Goal: Information Seeking & Learning: Check status

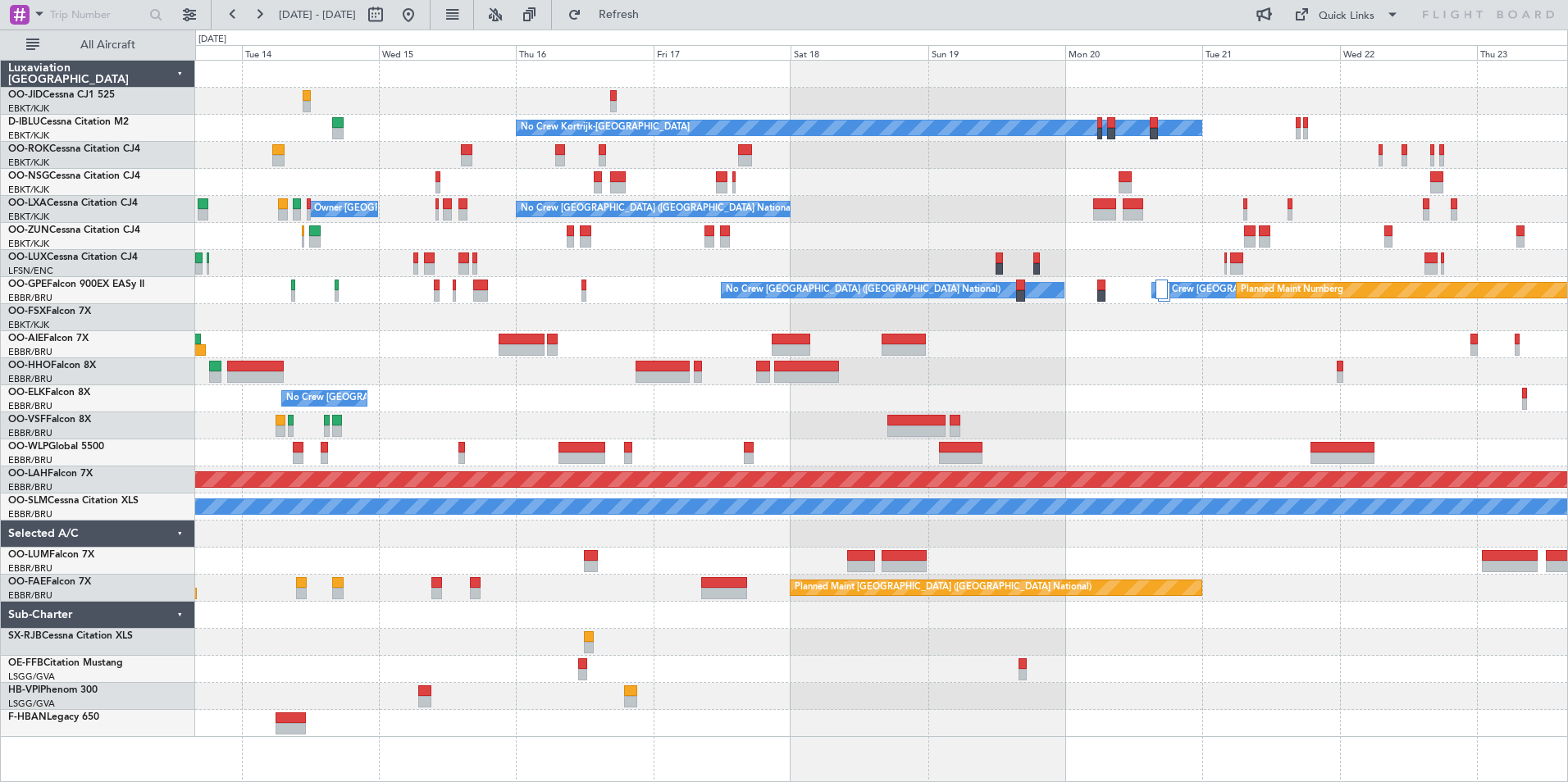
click at [442, 231] on div "No Crew No Crew Kortrijk-[GEOGRAPHIC_DATA] No Crew Owner [GEOGRAPHIC_DATA]-[GEO…" at bounding box center [881, 399] width 1372 height 676
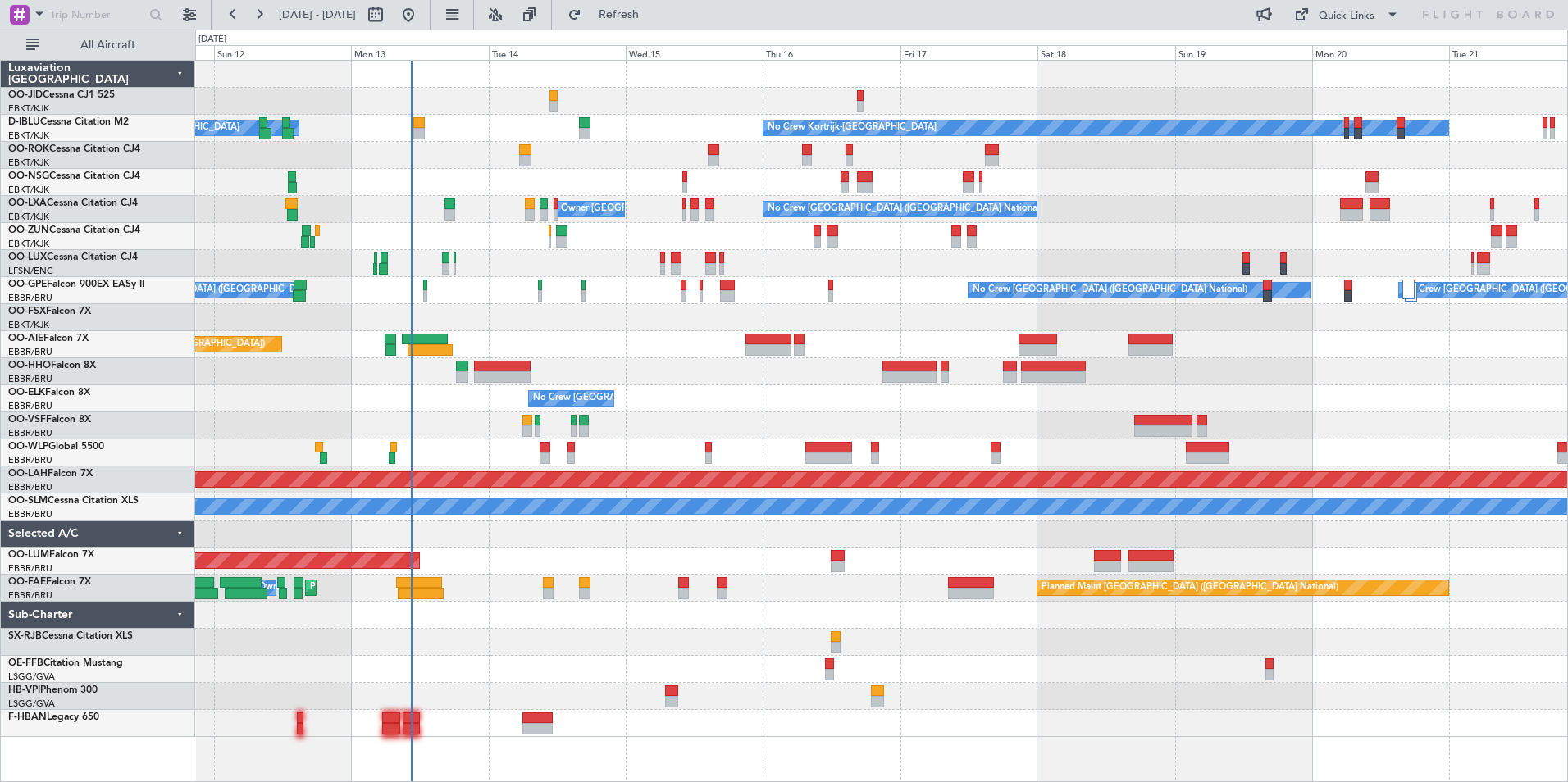
click at [1490, 300] on div "No Crew No Crew Kortrijk-[GEOGRAPHIC_DATA] Owner [GEOGRAPHIC_DATA]-[GEOGRAPHIC_…" at bounding box center [881, 399] width 1372 height 676
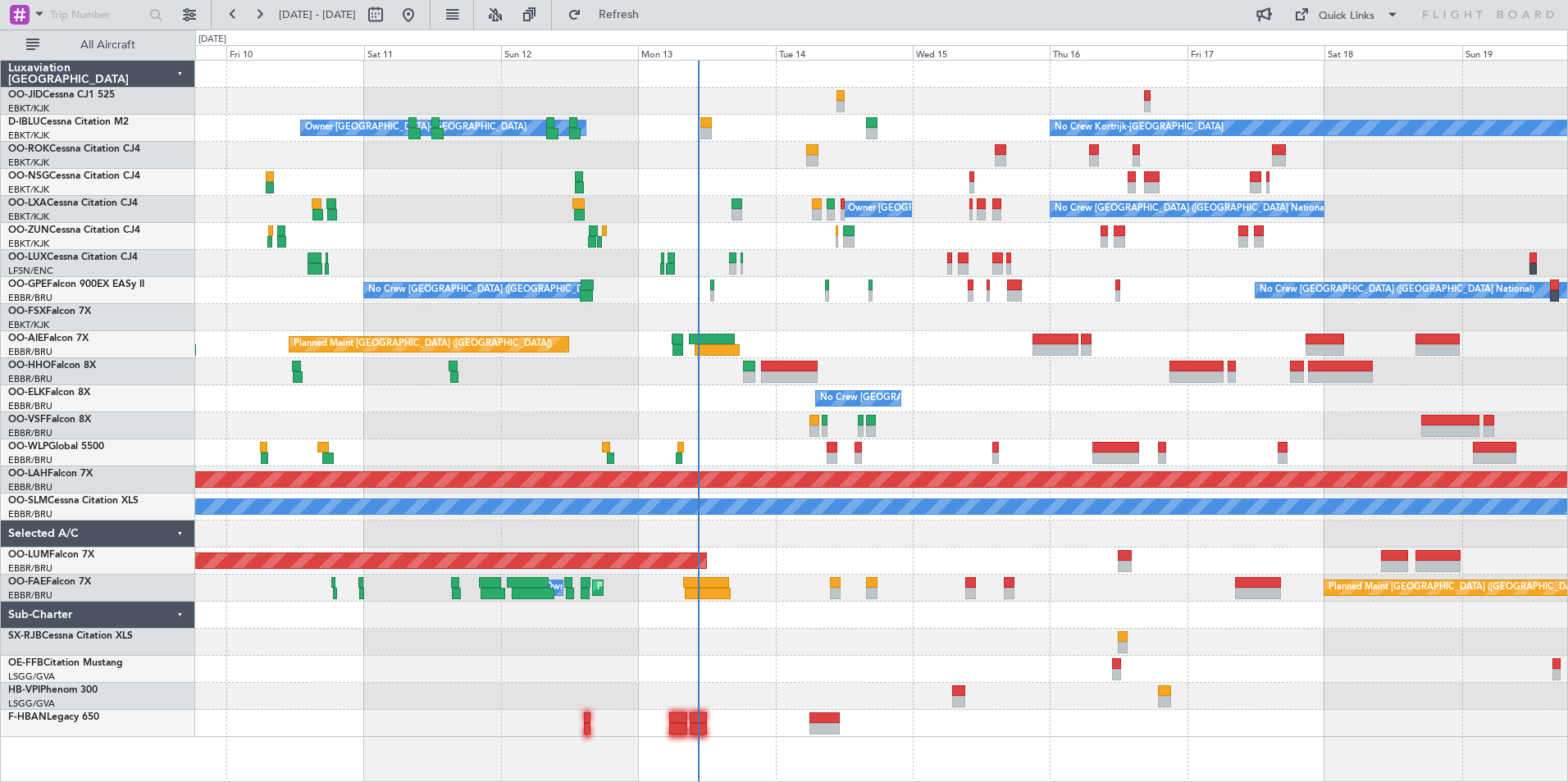
click at [451, 323] on div "No Crew Kortrijk-[GEOGRAPHIC_DATA] Owner [GEOGRAPHIC_DATA]-[GEOGRAPHIC_DATA] No…" at bounding box center [881, 399] width 1372 height 676
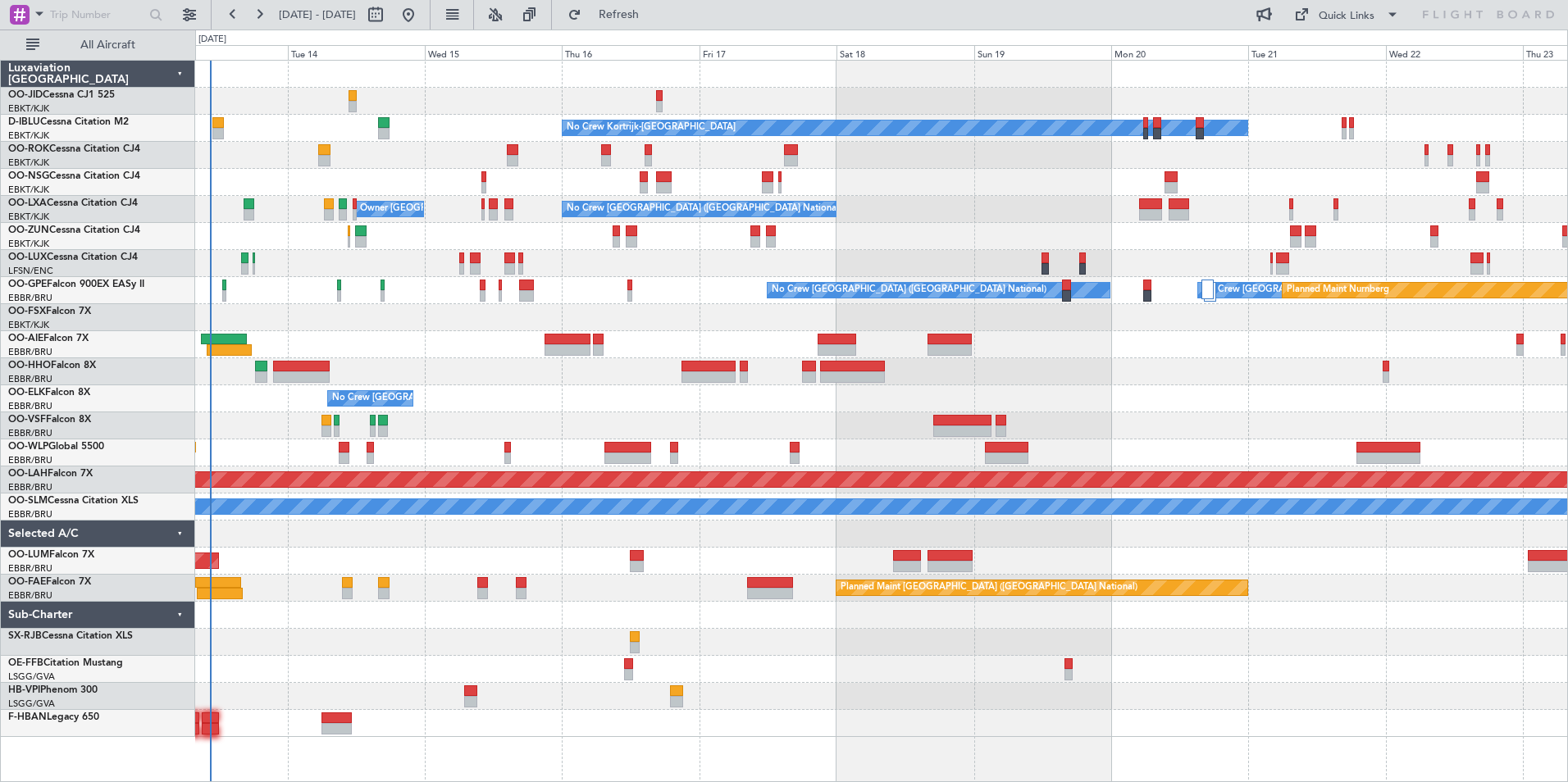
click at [699, 298] on div "No Crew [GEOGRAPHIC_DATA] ([GEOGRAPHIC_DATA] National) No Crew [GEOGRAPHIC_DATA…" at bounding box center [881, 290] width 1372 height 27
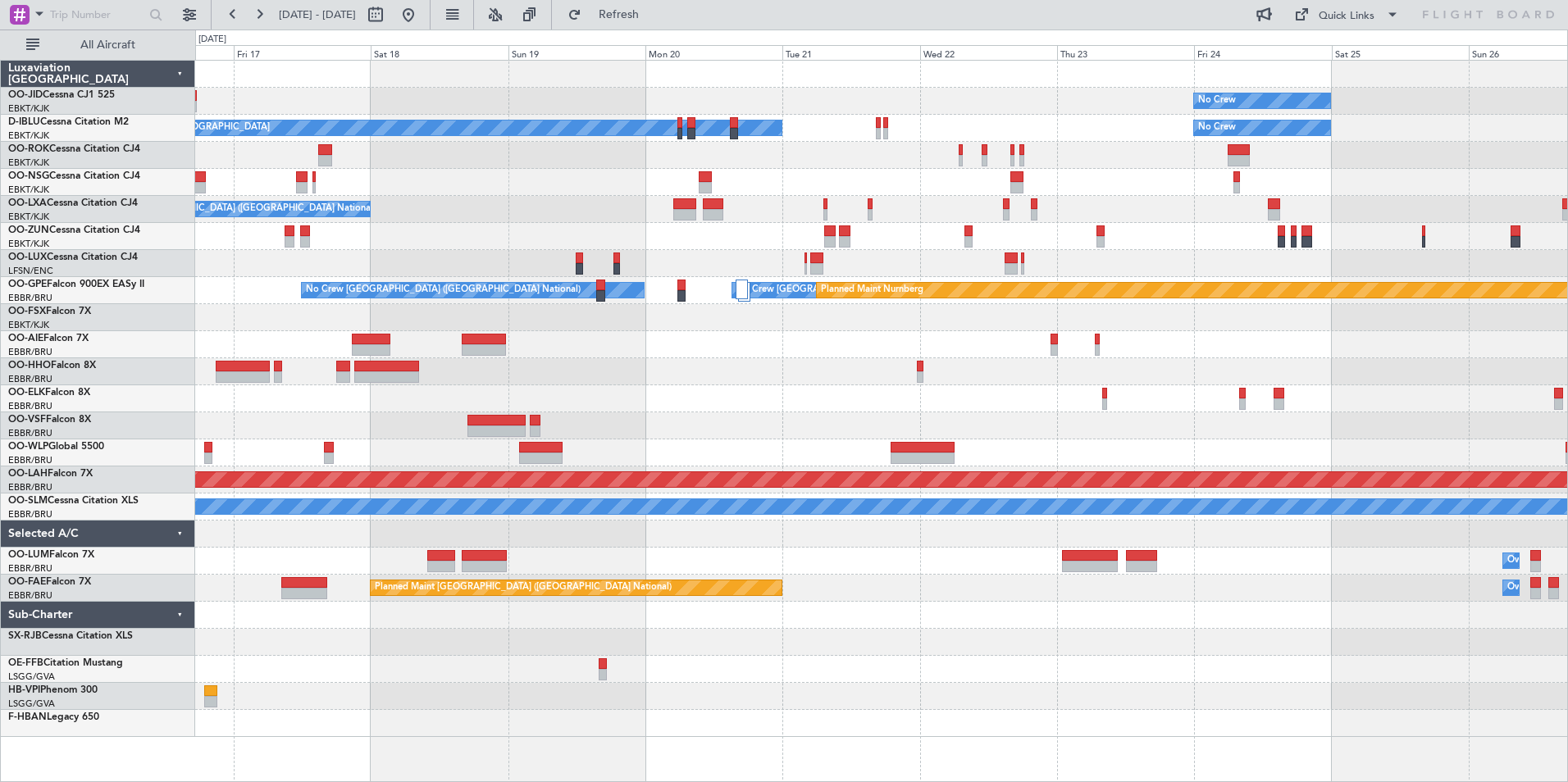
click at [834, 192] on div at bounding box center [881, 182] width 1372 height 27
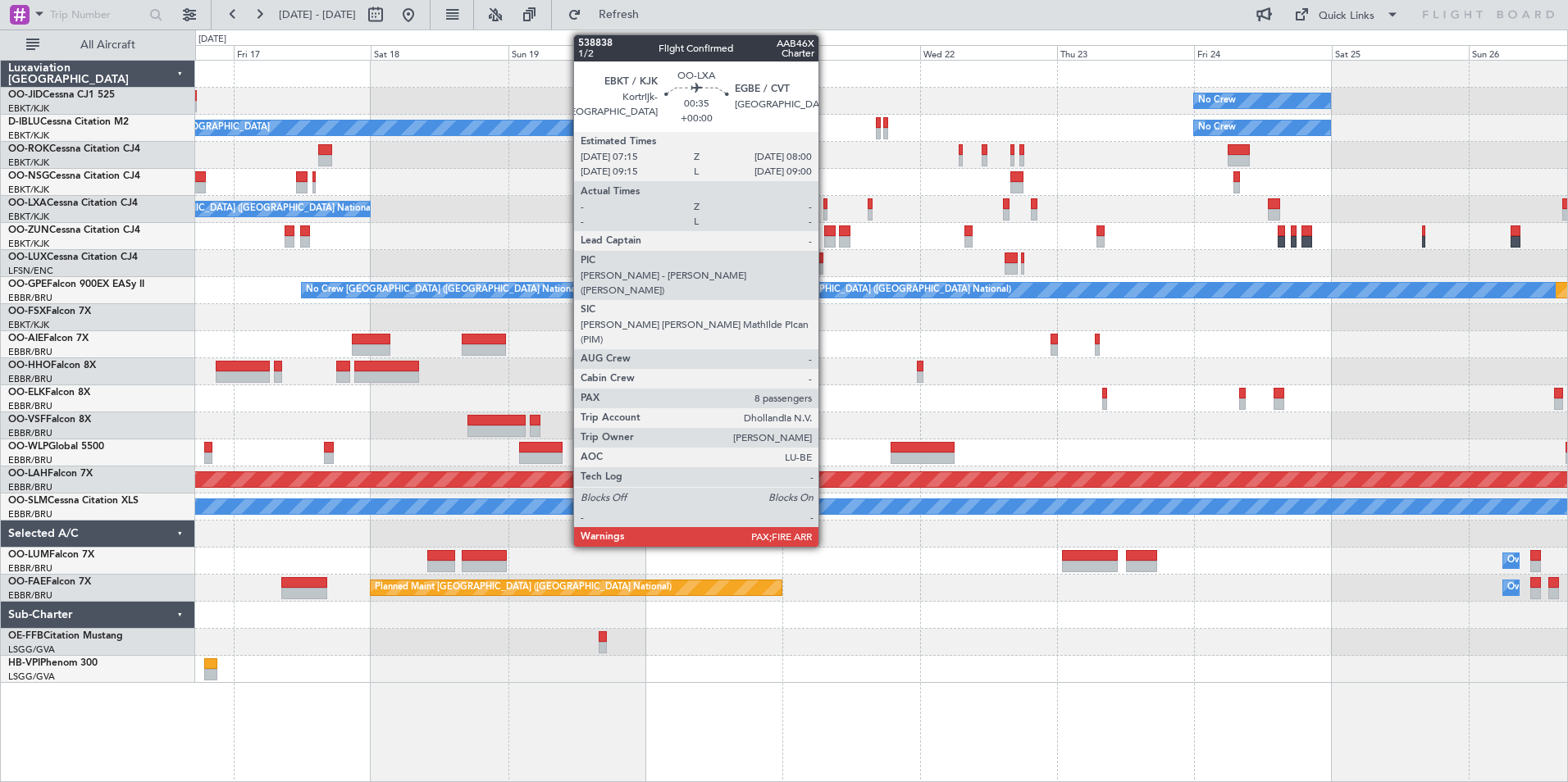
click at [826, 204] on div at bounding box center [826, 203] width 5 height 11
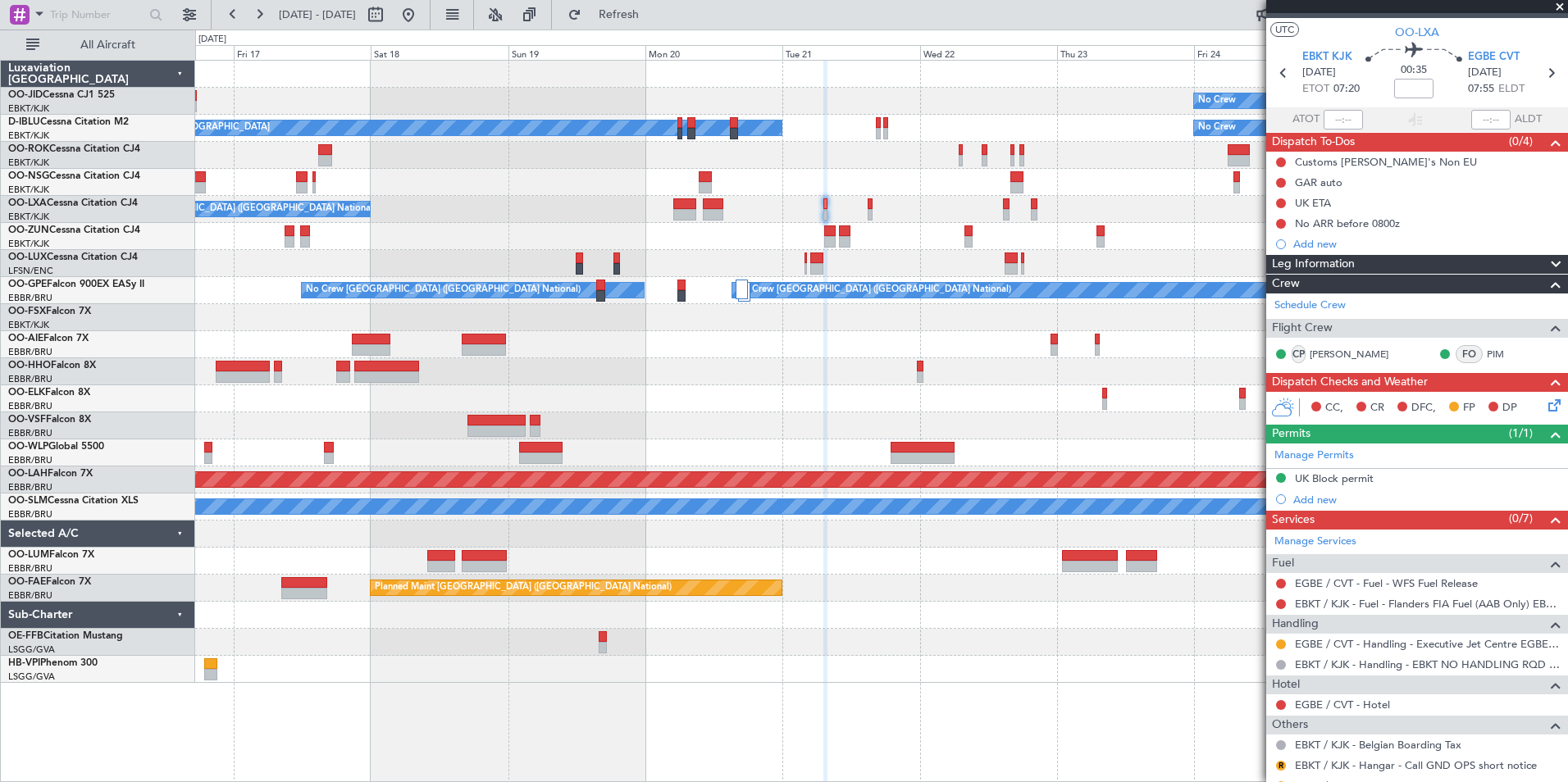
scroll to position [36, 0]
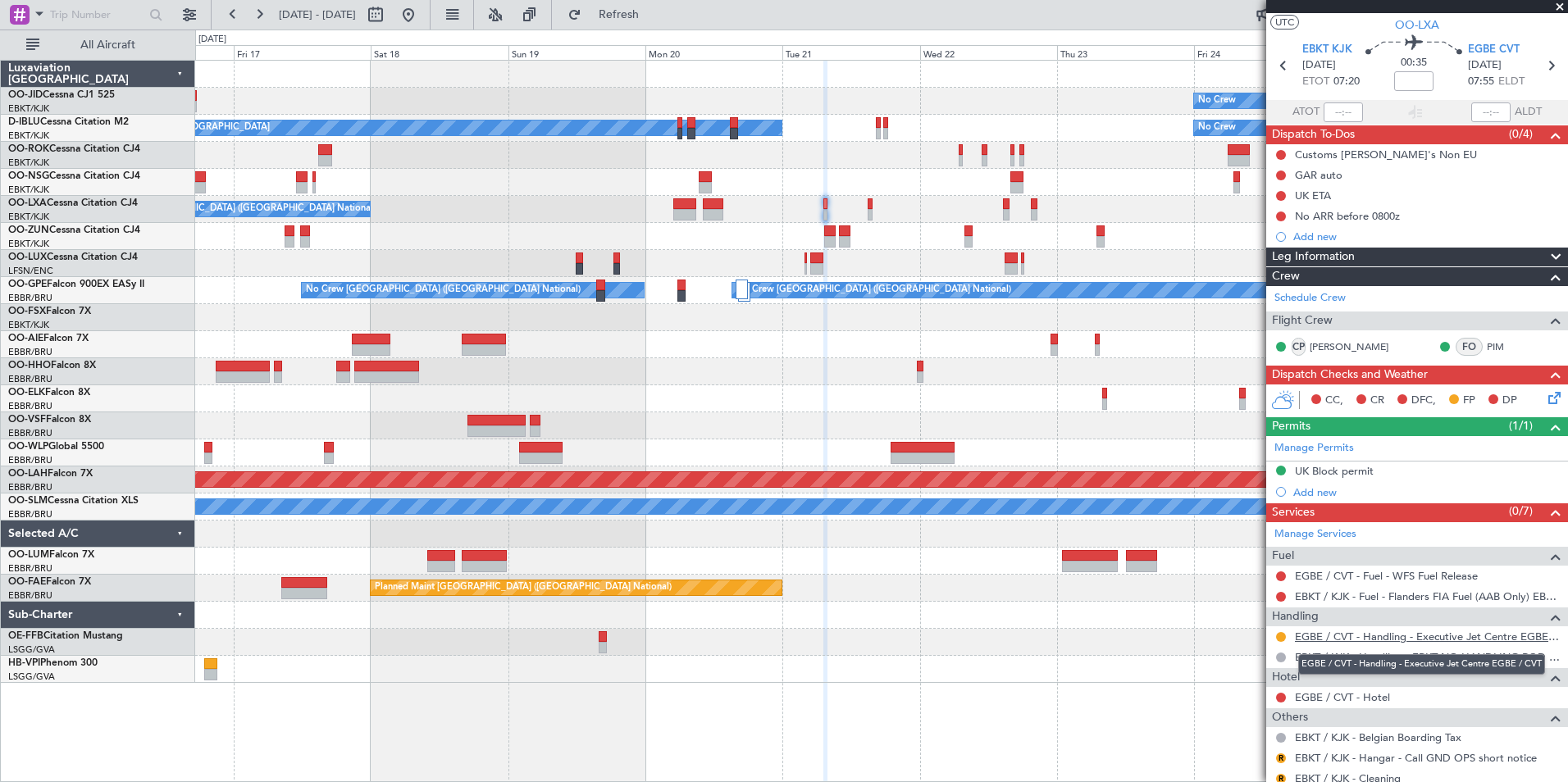
click at [1471, 634] on link "EGBE / CVT - Handling - Executive Jet Centre EGBE / CVT" at bounding box center [1427, 637] width 265 height 14
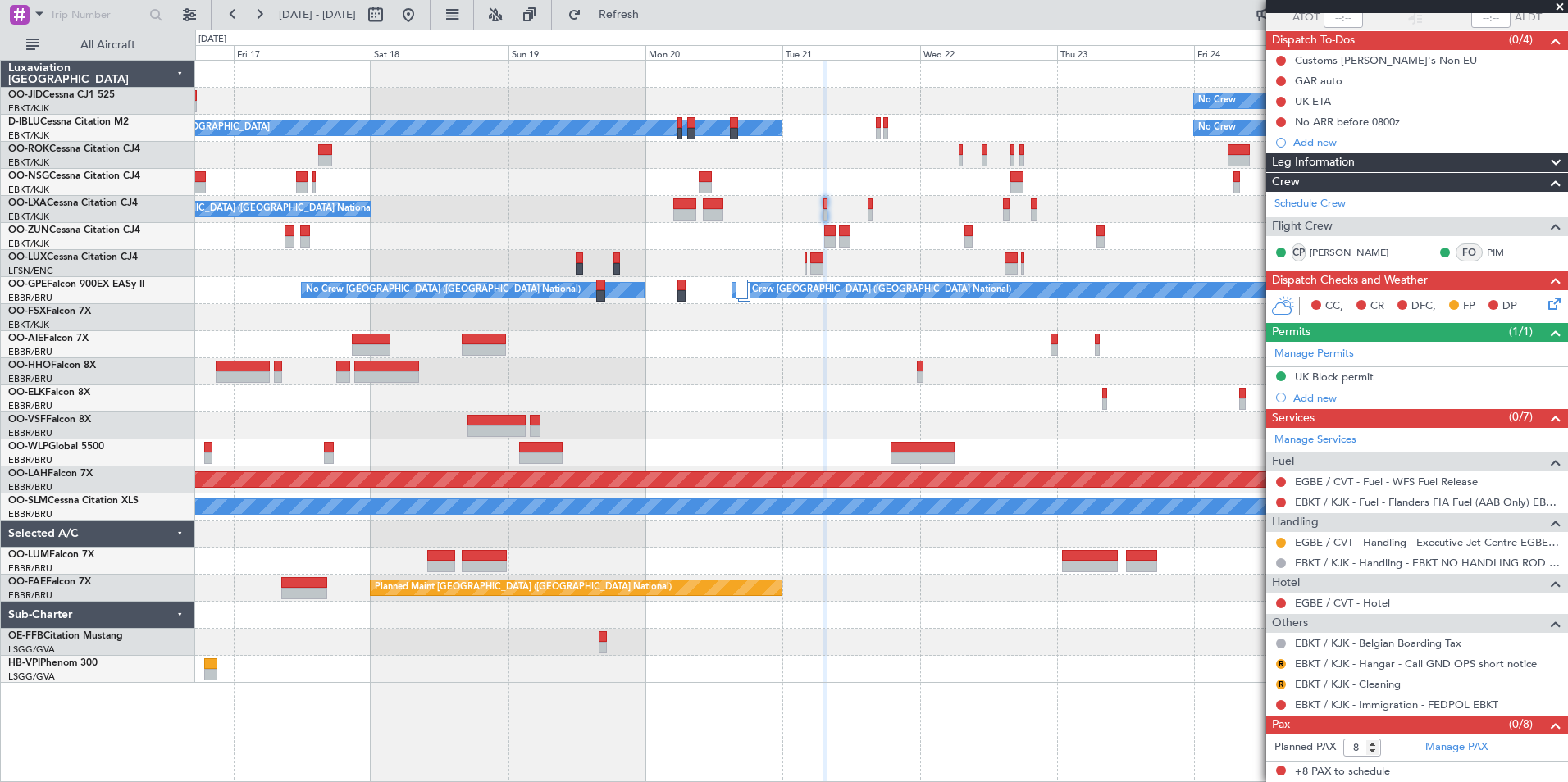
scroll to position [0, 0]
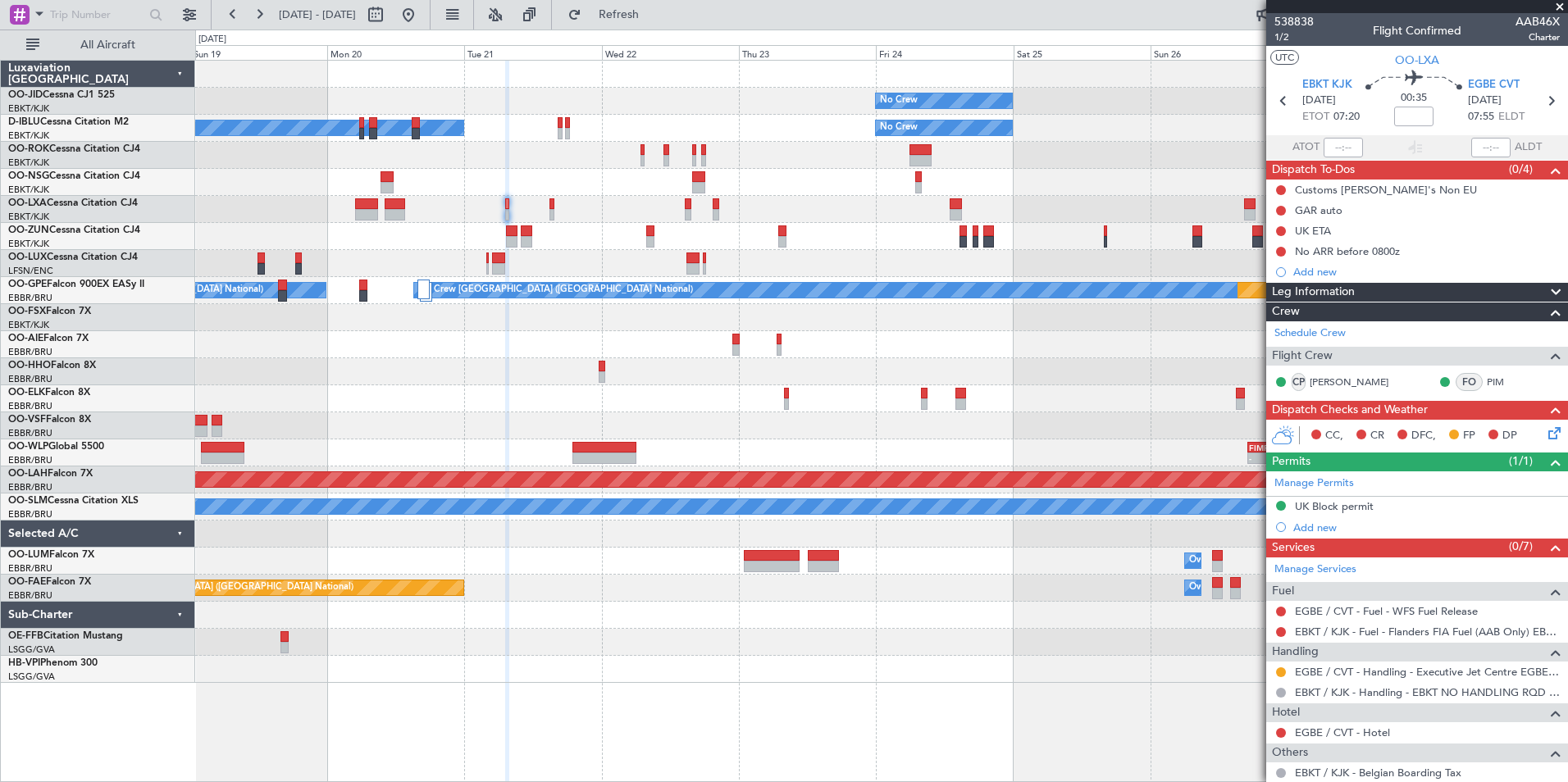
click at [705, 298] on div "No Crew Planned Maint [GEOGRAPHIC_DATA]-[GEOGRAPHIC_DATA] No Crew No Crew Kortr…" at bounding box center [881, 372] width 1372 height 622
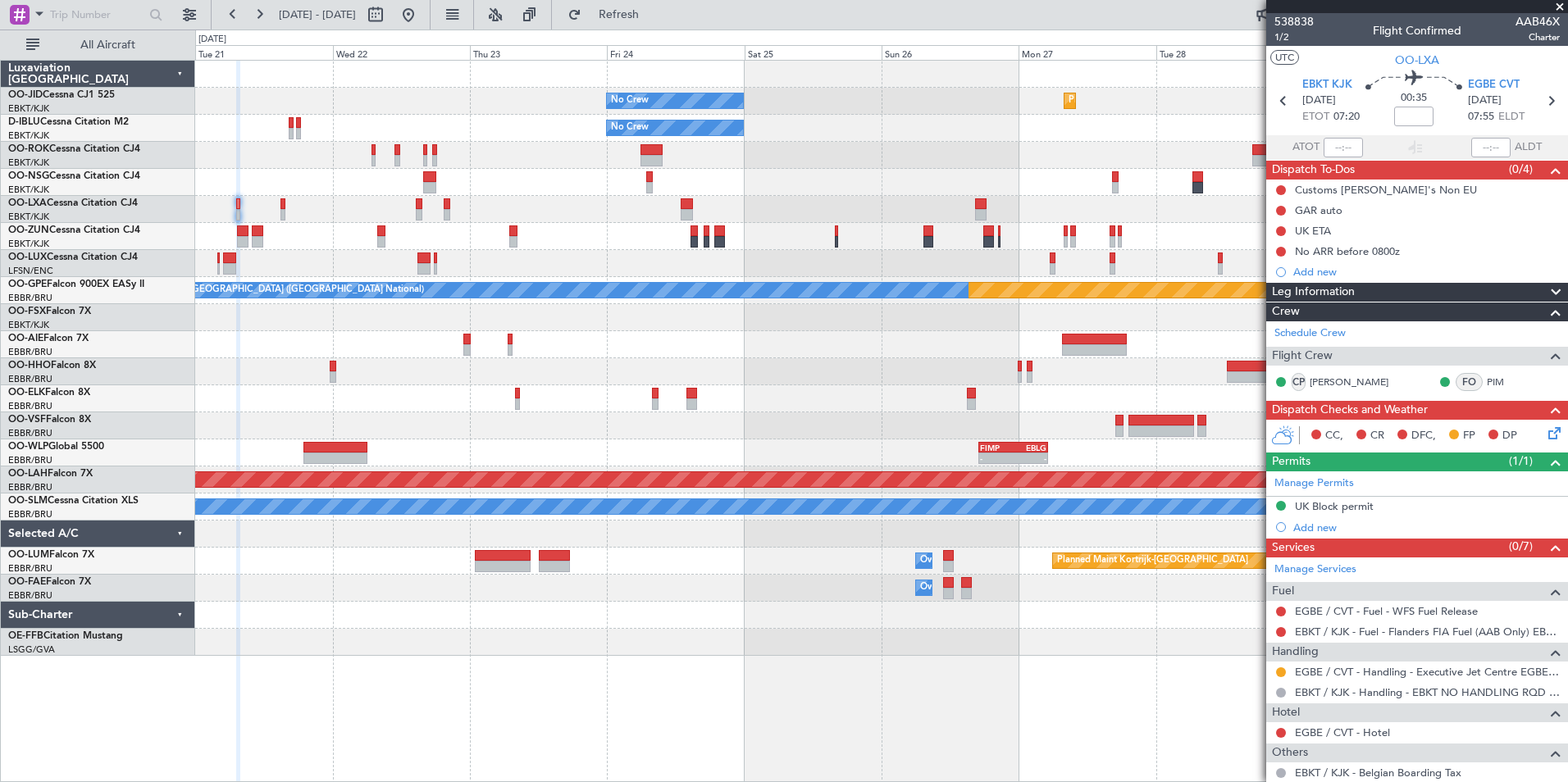
click at [835, 346] on div "No Crew Planned Maint [GEOGRAPHIC_DATA]-[GEOGRAPHIC_DATA] No Crew No Crew Kortr…" at bounding box center [881, 358] width 1372 height 595
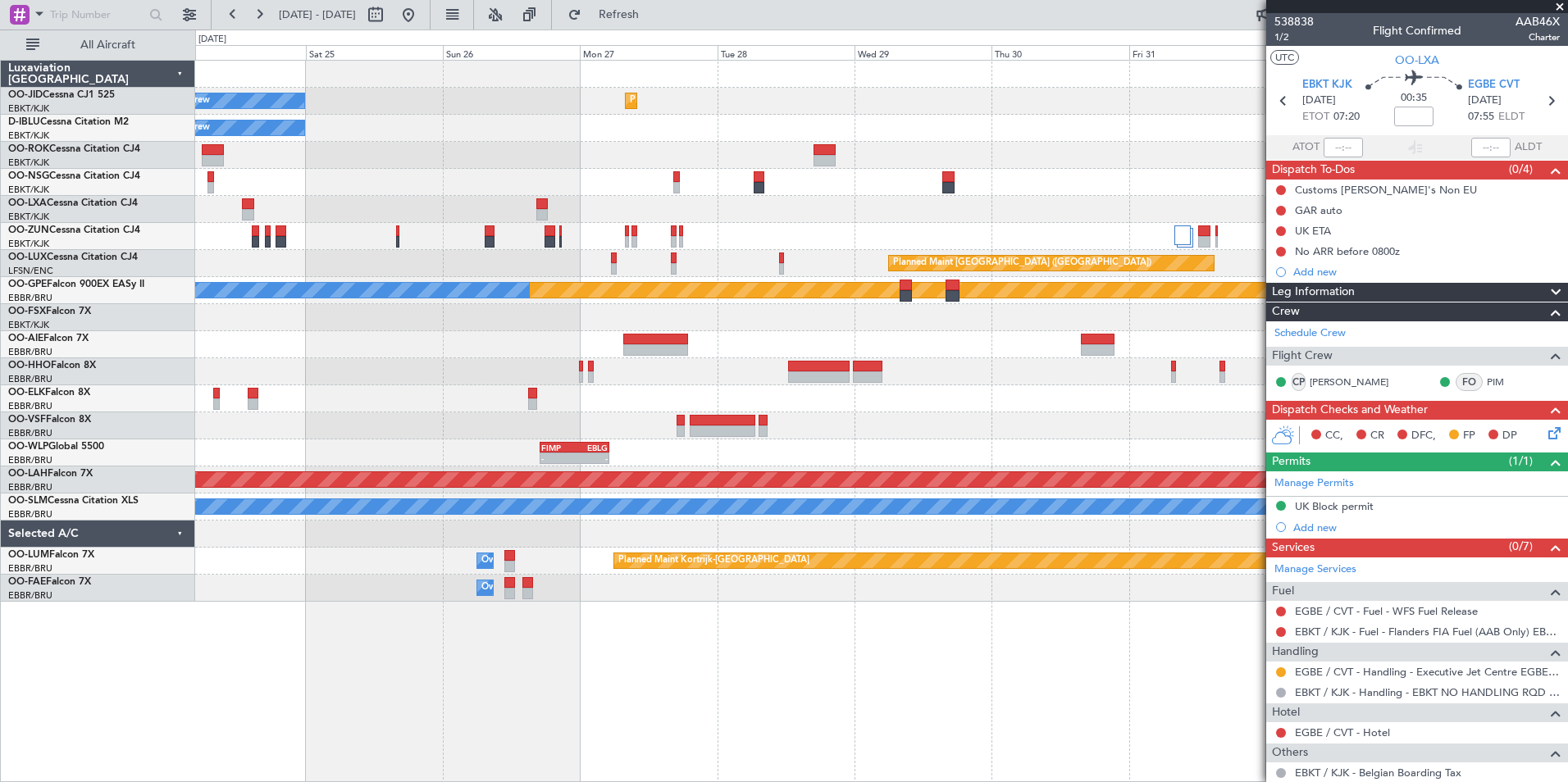
click at [617, 371] on div "No Crew Planned Maint [GEOGRAPHIC_DATA]-[GEOGRAPHIC_DATA] No Crew Planned Maint…" at bounding box center [881, 331] width 1372 height 541
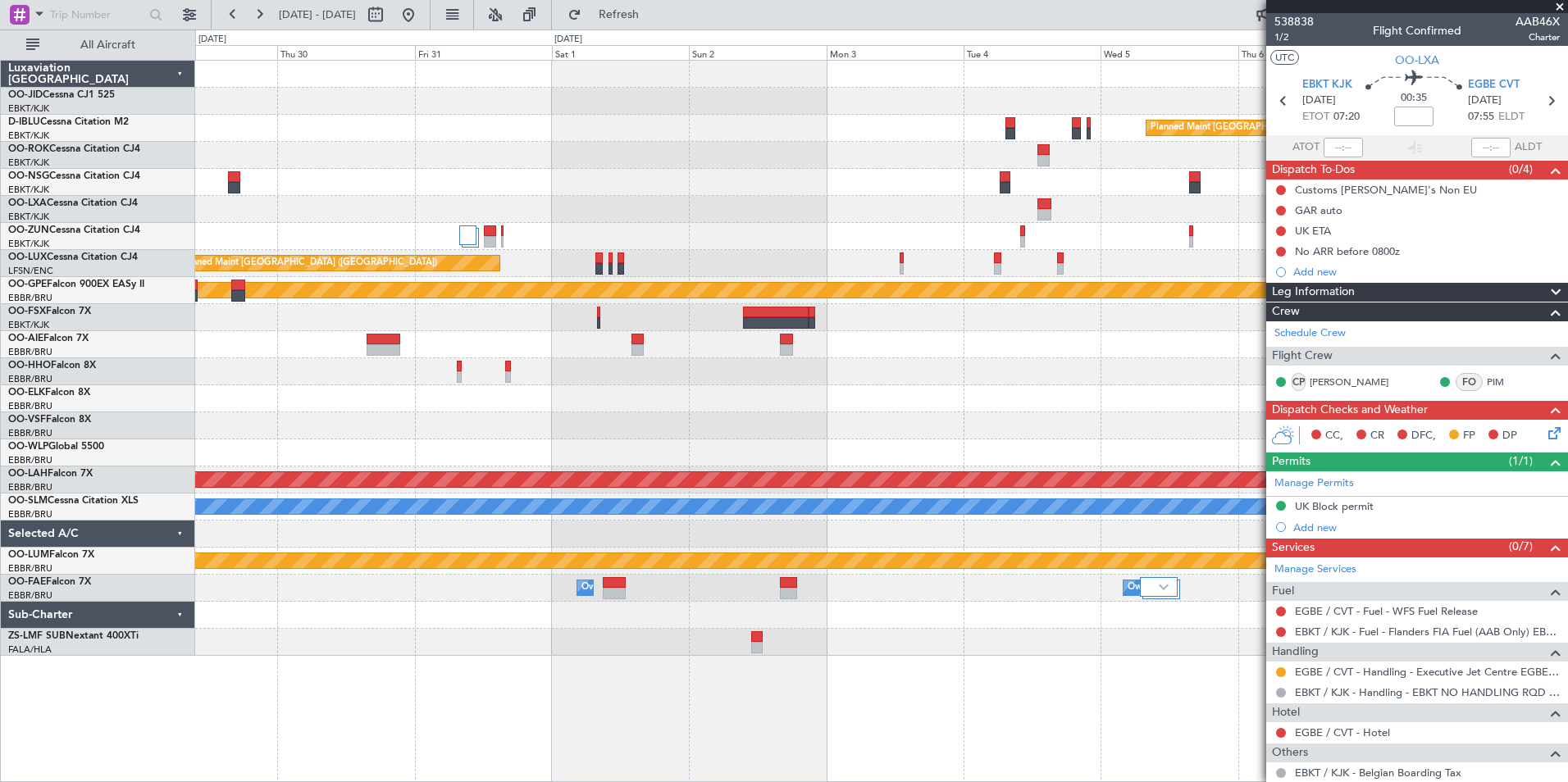
click at [155, 301] on div "Planned Maint Kortrijk-[GEOGRAPHIC_DATA] Planned Maint [GEOGRAPHIC_DATA] ([GEOG…" at bounding box center [784, 406] width 1568 height 752
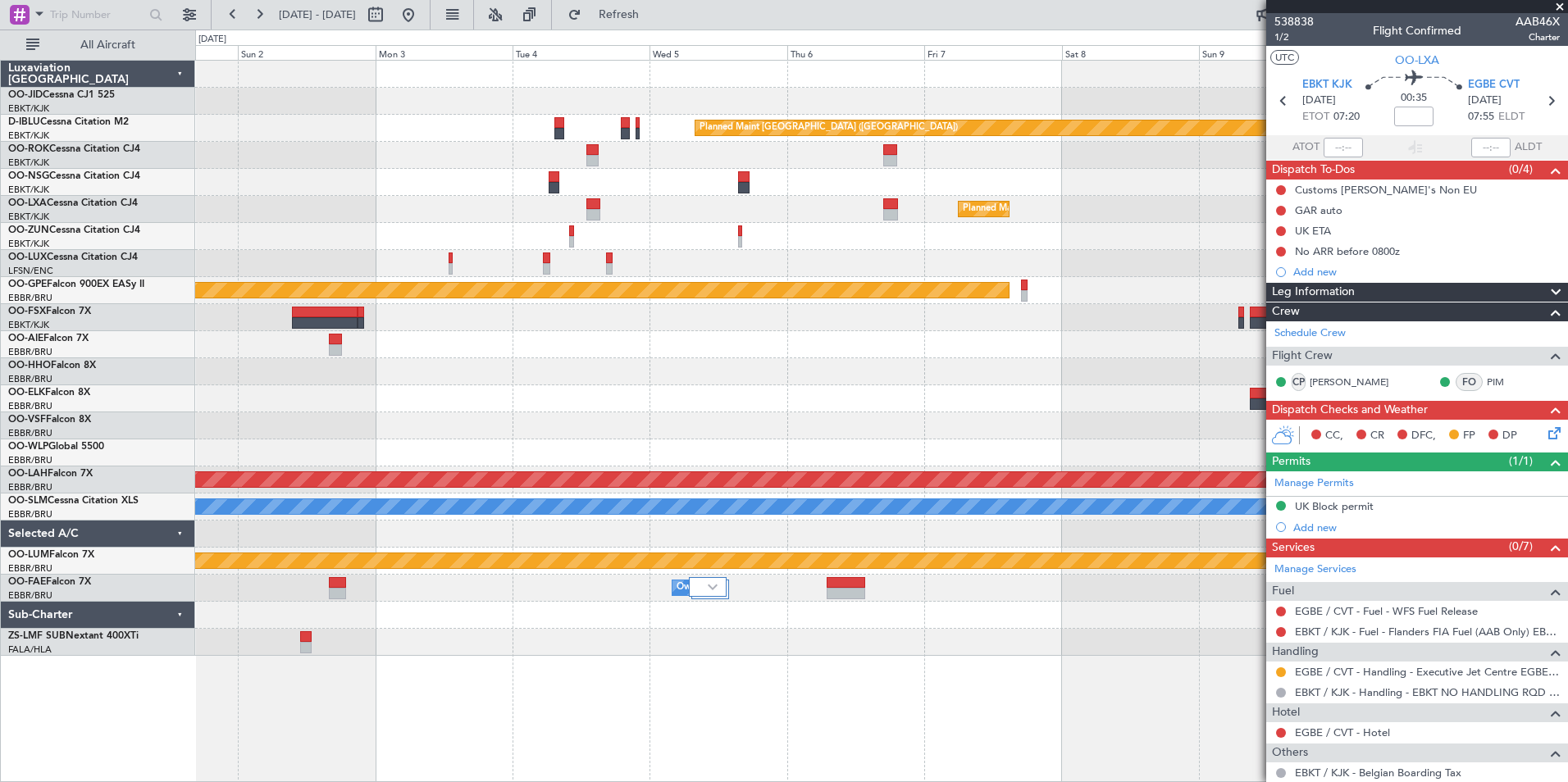
click at [628, 307] on div "Planned Maint [GEOGRAPHIC_DATA] ([GEOGRAPHIC_DATA]) Planned Maint [GEOGRAPHIC_D…" at bounding box center [881, 358] width 1372 height 595
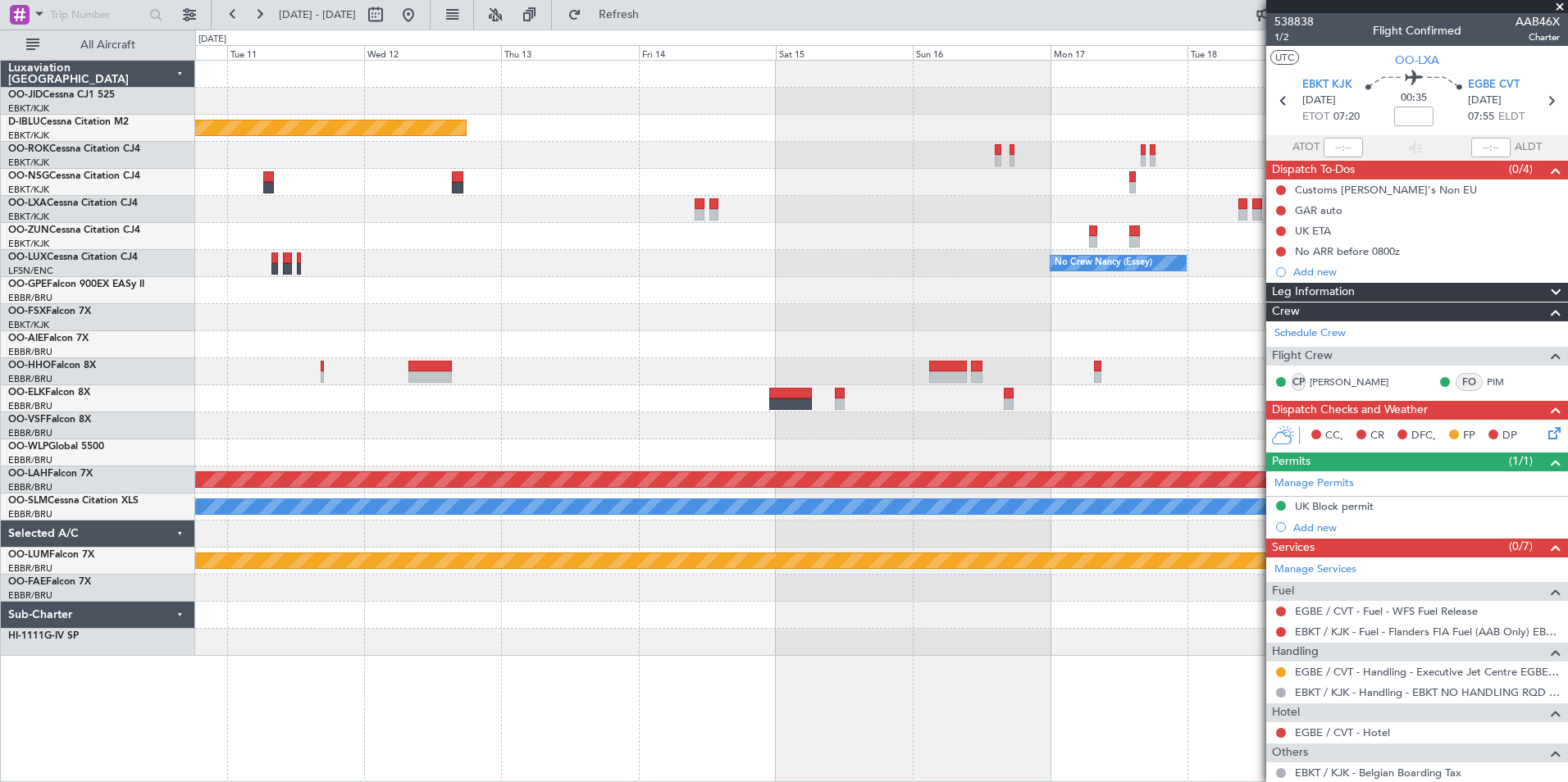
click at [304, 391] on div "Planned Maint [GEOGRAPHIC_DATA] ([GEOGRAPHIC_DATA]) No Crew [PERSON_NAME] ([PER…" at bounding box center [881, 358] width 1372 height 595
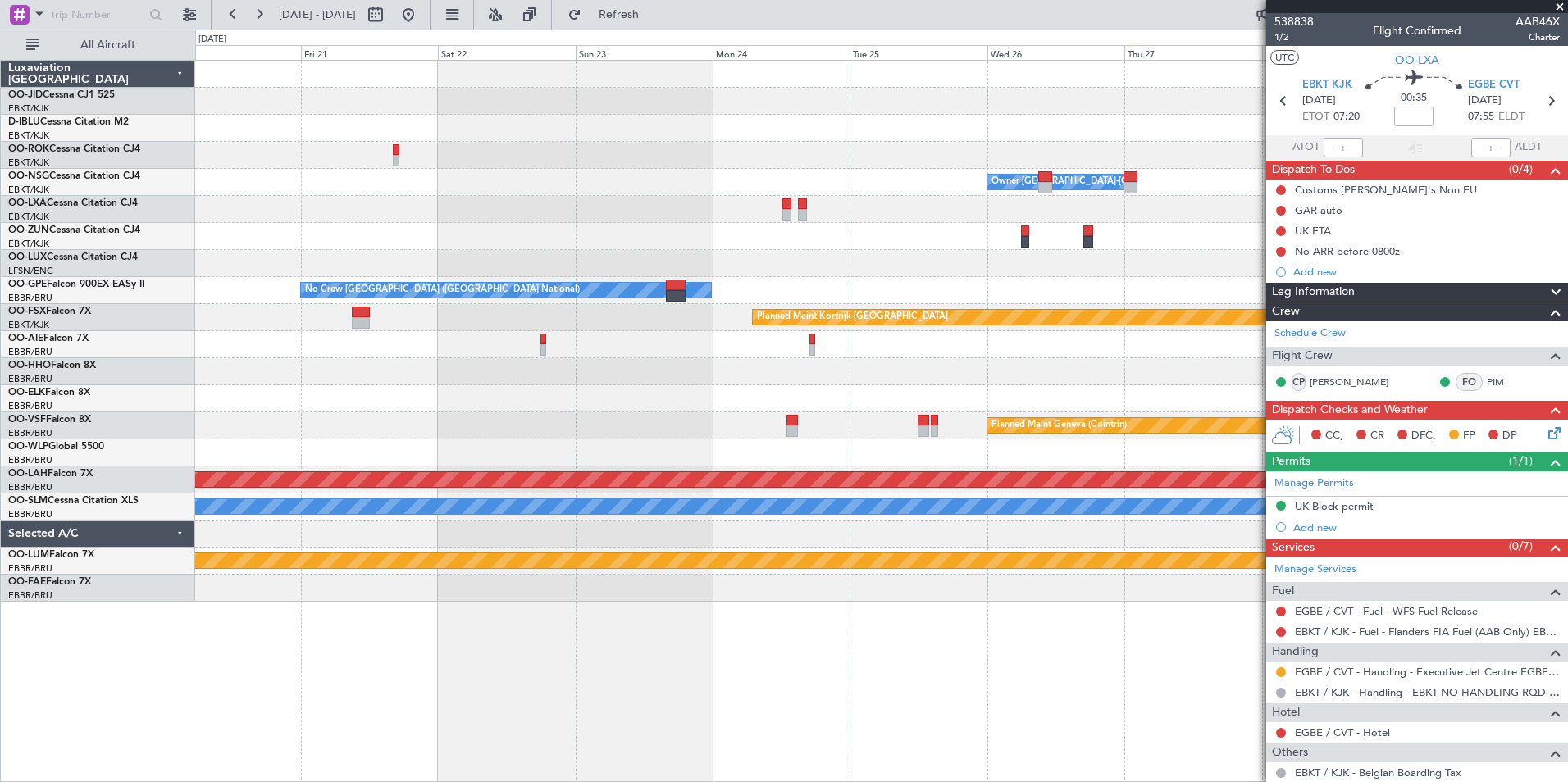
click at [398, 238] on div at bounding box center [881, 236] width 1372 height 27
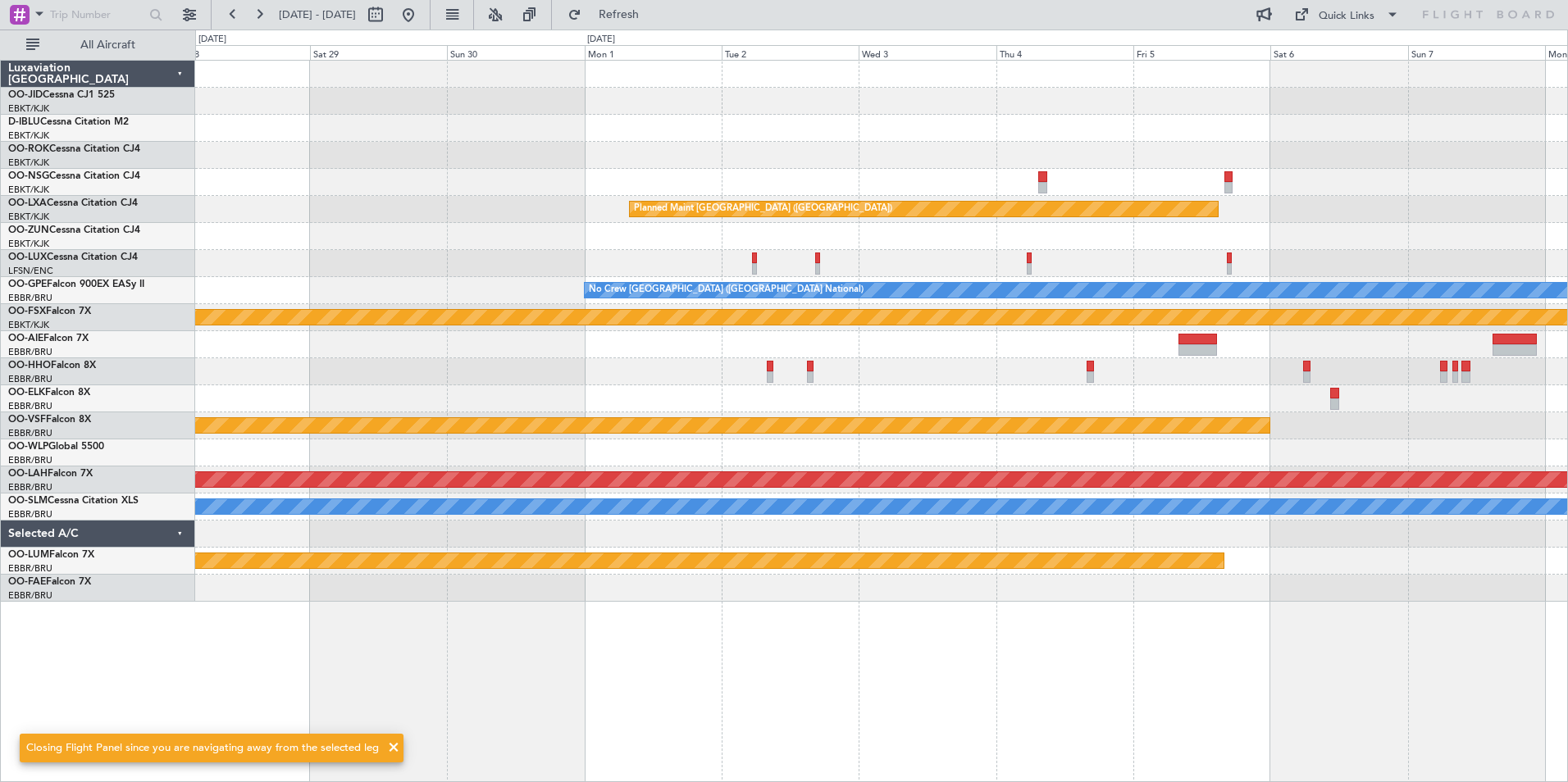
click at [296, 234] on div "Owner [GEOGRAPHIC_DATA]-[GEOGRAPHIC_DATA] Planned Maint [GEOGRAPHIC_DATA] ([GEO…" at bounding box center [881, 331] width 1372 height 541
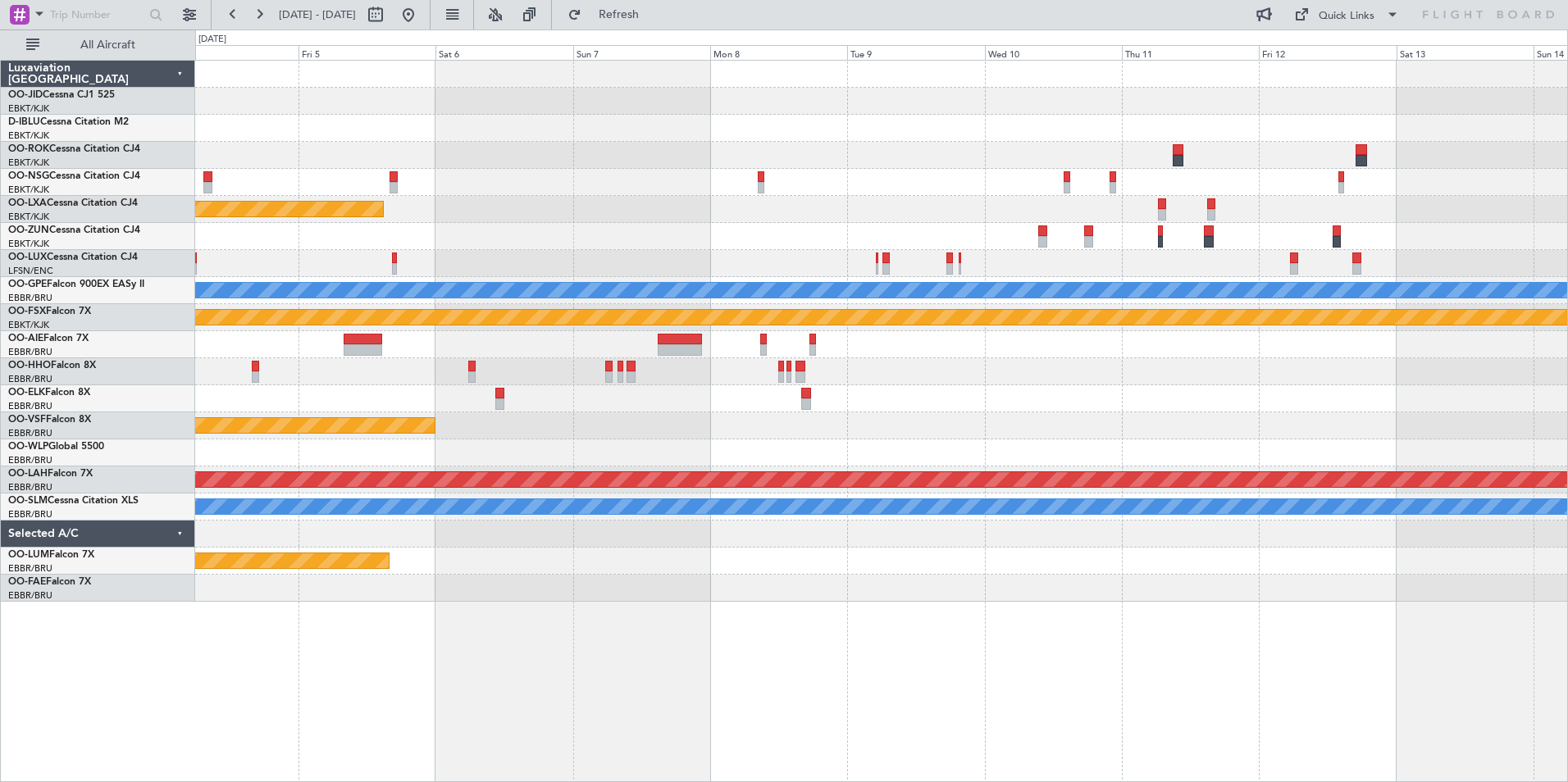
click at [553, 196] on div "Planned Maint [GEOGRAPHIC_DATA] ([GEOGRAPHIC_DATA])" at bounding box center [881, 209] width 1372 height 27
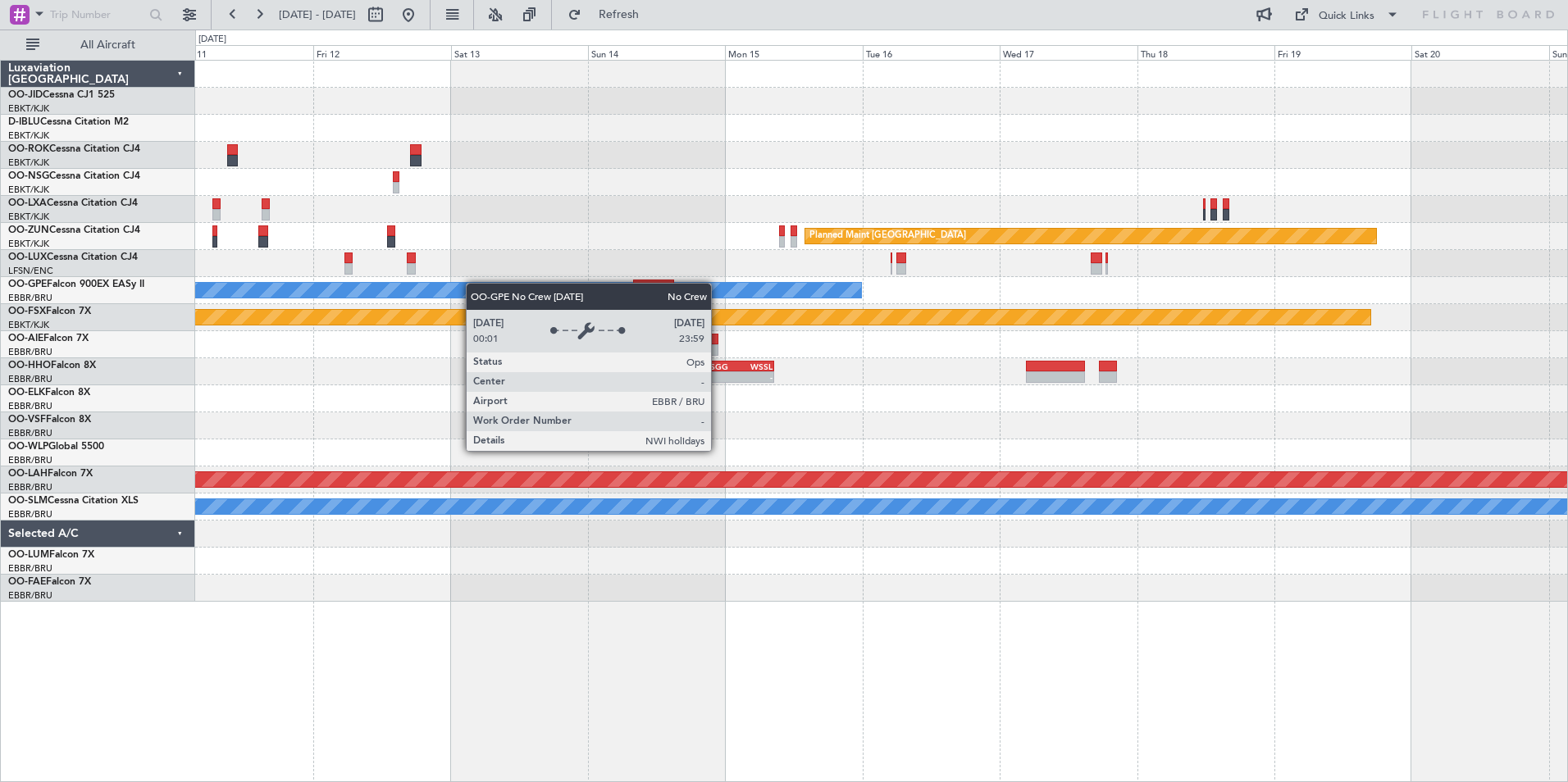
click at [429, 285] on div "No Crew [GEOGRAPHIC_DATA] ([GEOGRAPHIC_DATA] National)" at bounding box center [881, 290] width 1372 height 27
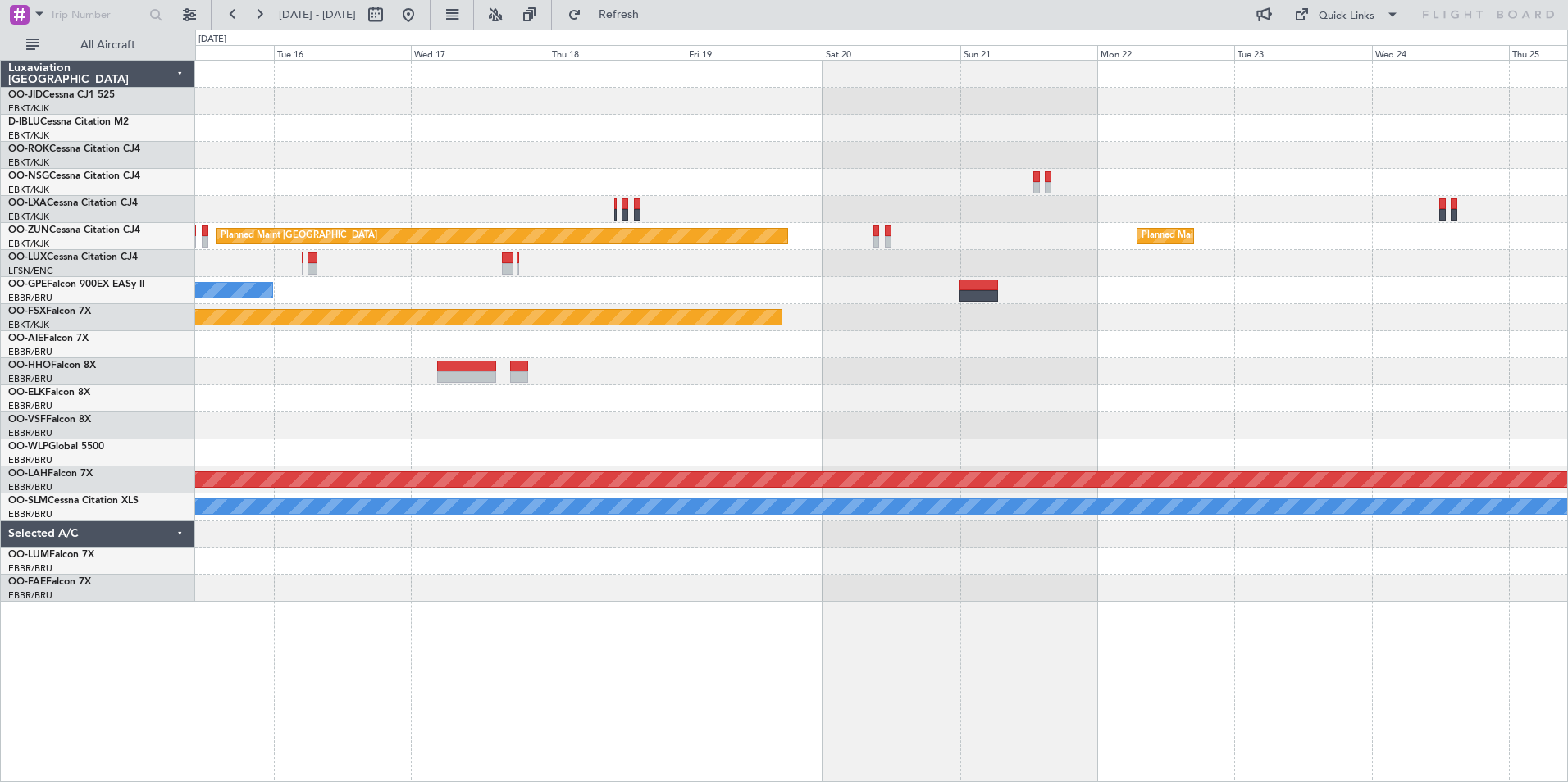
click at [489, 199] on div "Planned Maint [GEOGRAPHIC_DATA] Planned Maint [GEOGRAPHIC_DATA]-[GEOGRAPHIC_DAT…" at bounding box center [881, 331] width 1372 height 541
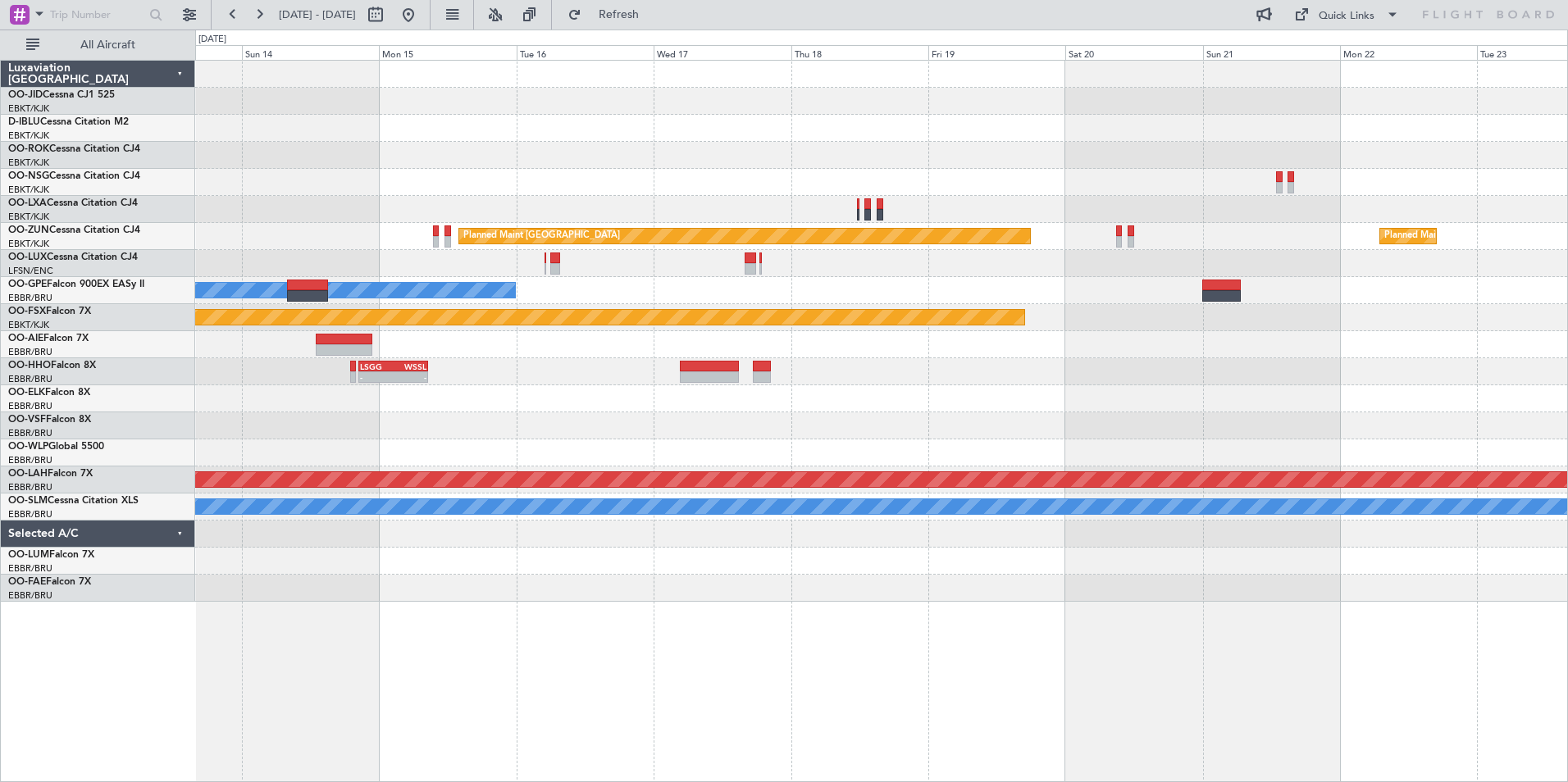
click at [928, 414] on div at bounding box center [881, 426] width 1372 height 27
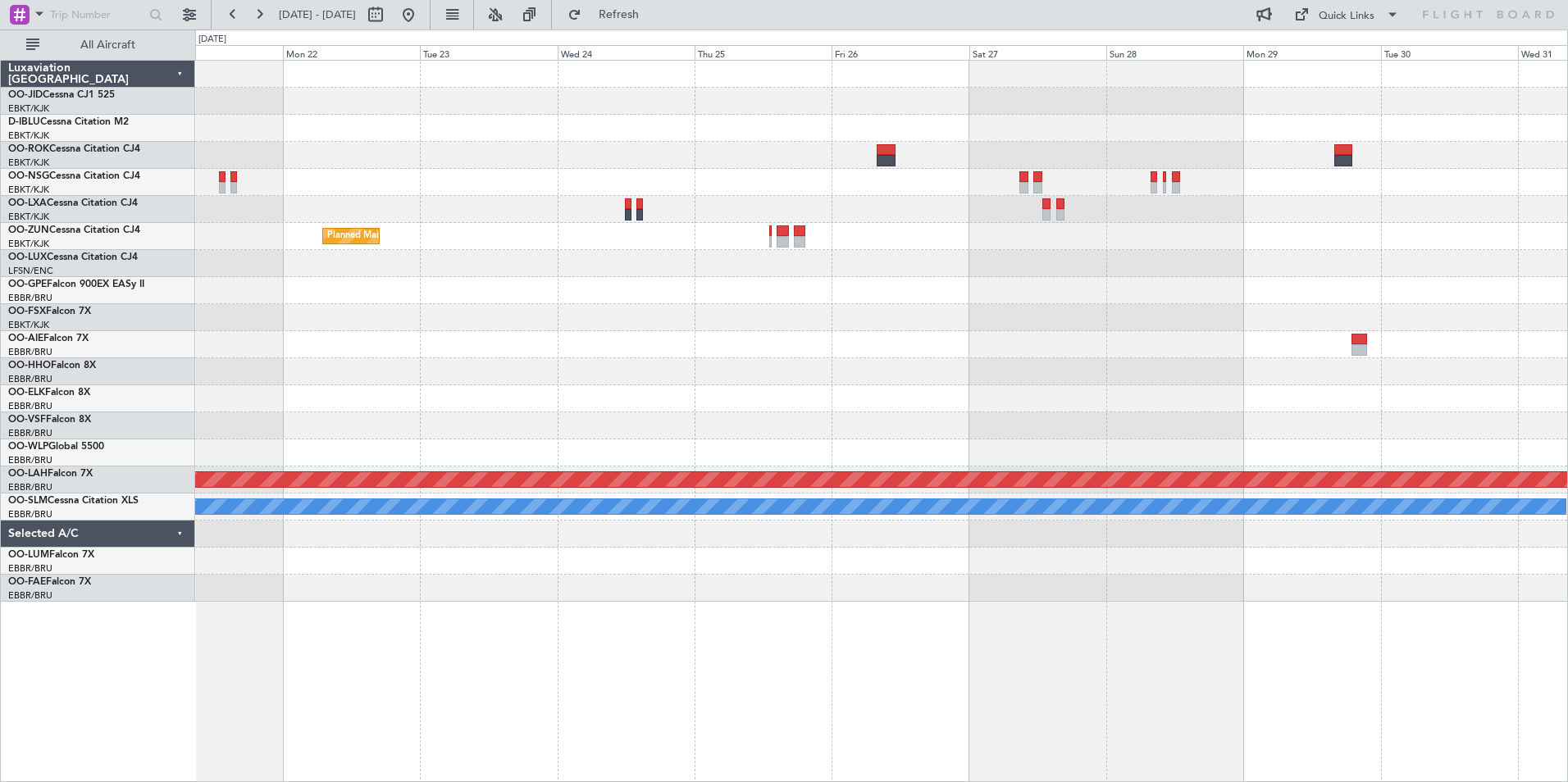
click at [283, 490] on div "Planned Maint Kortrijk-[GEOGRAPHIC_DATA] Planned Maint [GEOGRAPHIC_DATA] Planne…" at bounding box center [881, 331] width 1372 height 541
click at [468, 440] on div at bounding box center [881, 453] width 1372 height 27
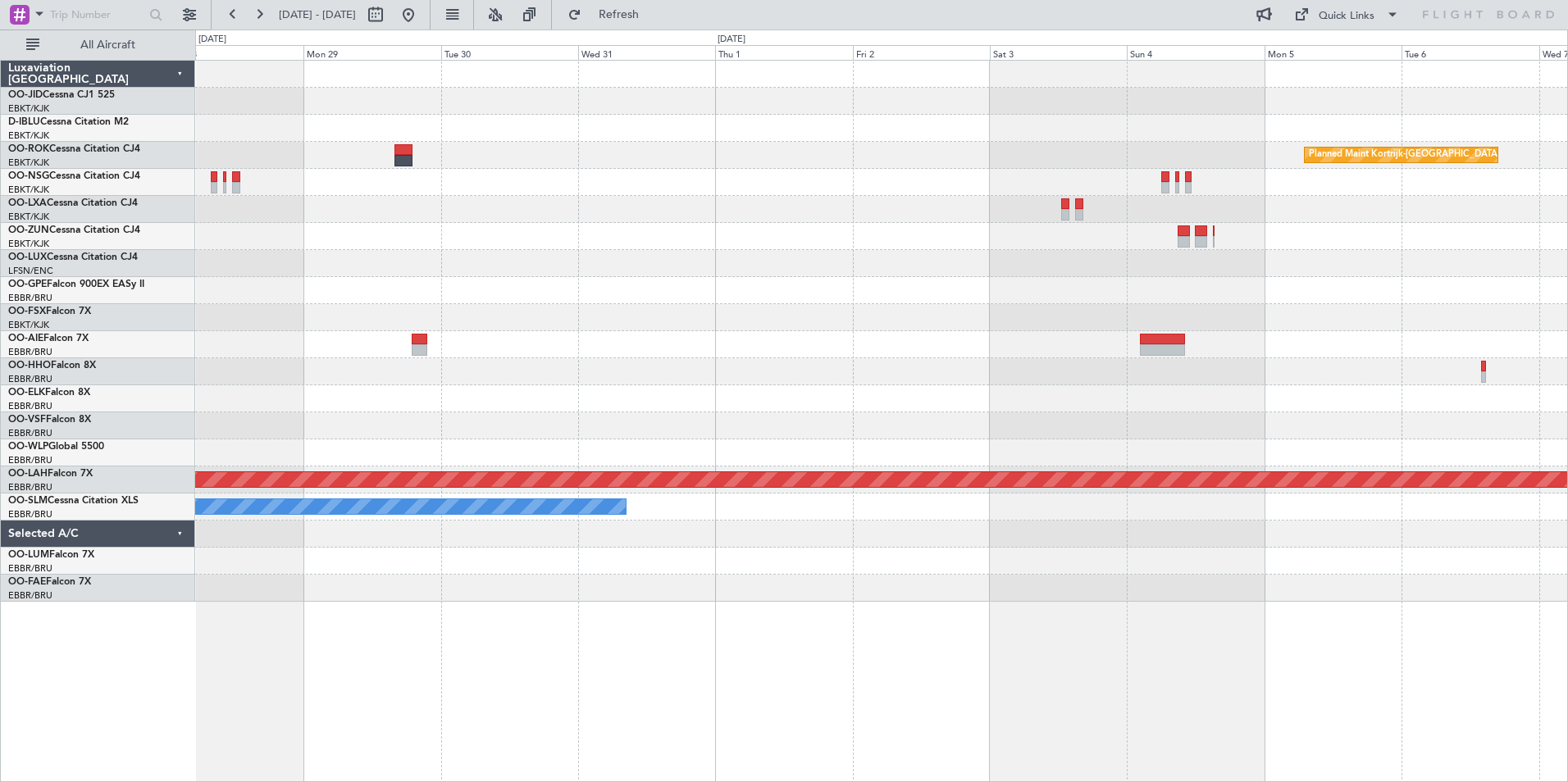
click at [515, 215] on div "Planned Maint Kortrijk-[GEOGRAPHIC_DATA] Planned [GEOGRAPHIC_DATA][PERSON_NAME]…" at bounding box center [881, 331] width 1372 height 541
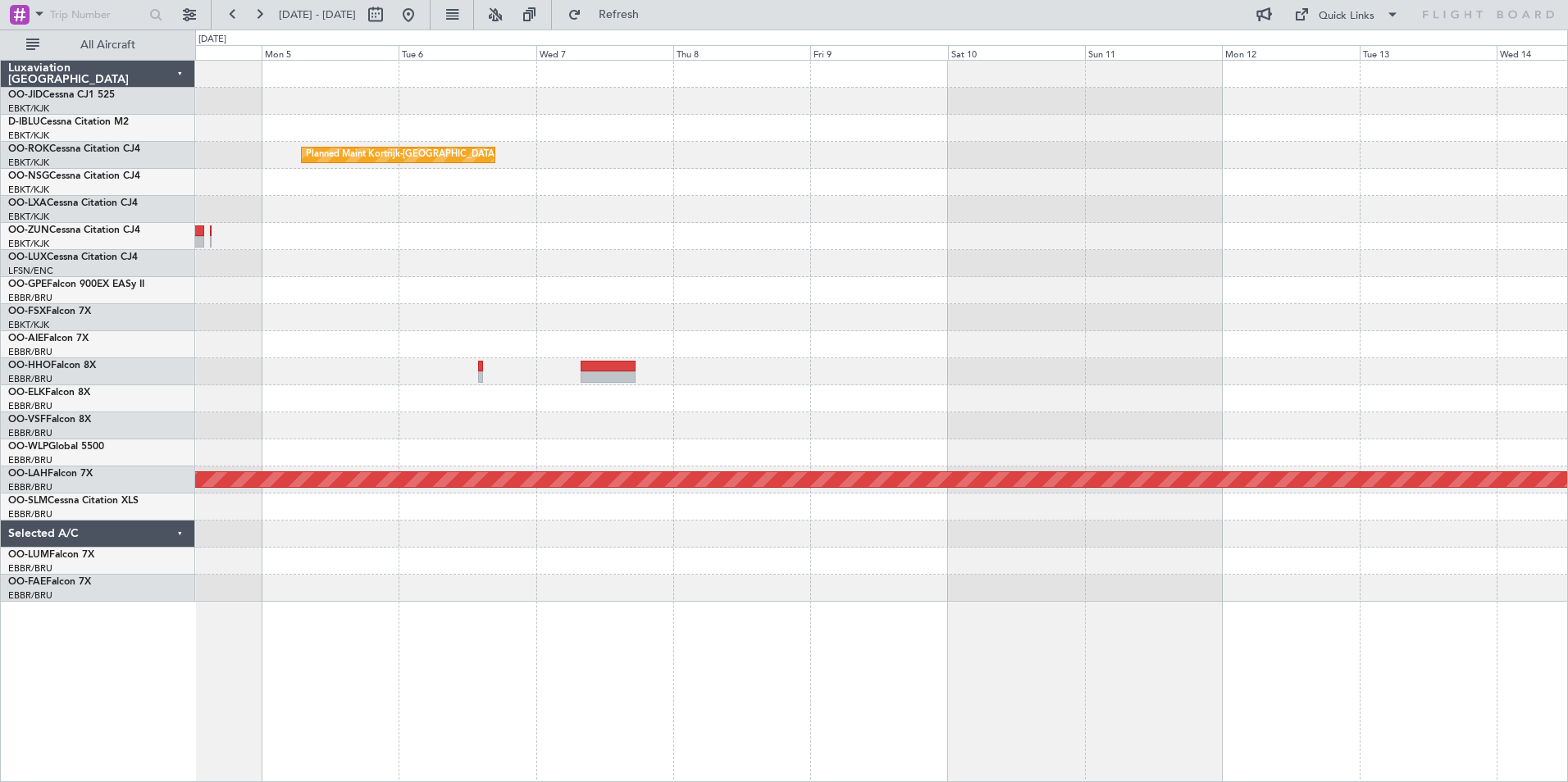
click at [163, 283] on div "Planned Maint Kortrijk-[GEOGRAPHIC_DATA] Planned [GEOGRAPHIC_DATA][PERSON_NAME]…" at bounding box center [784, 406] width 1568 height 752
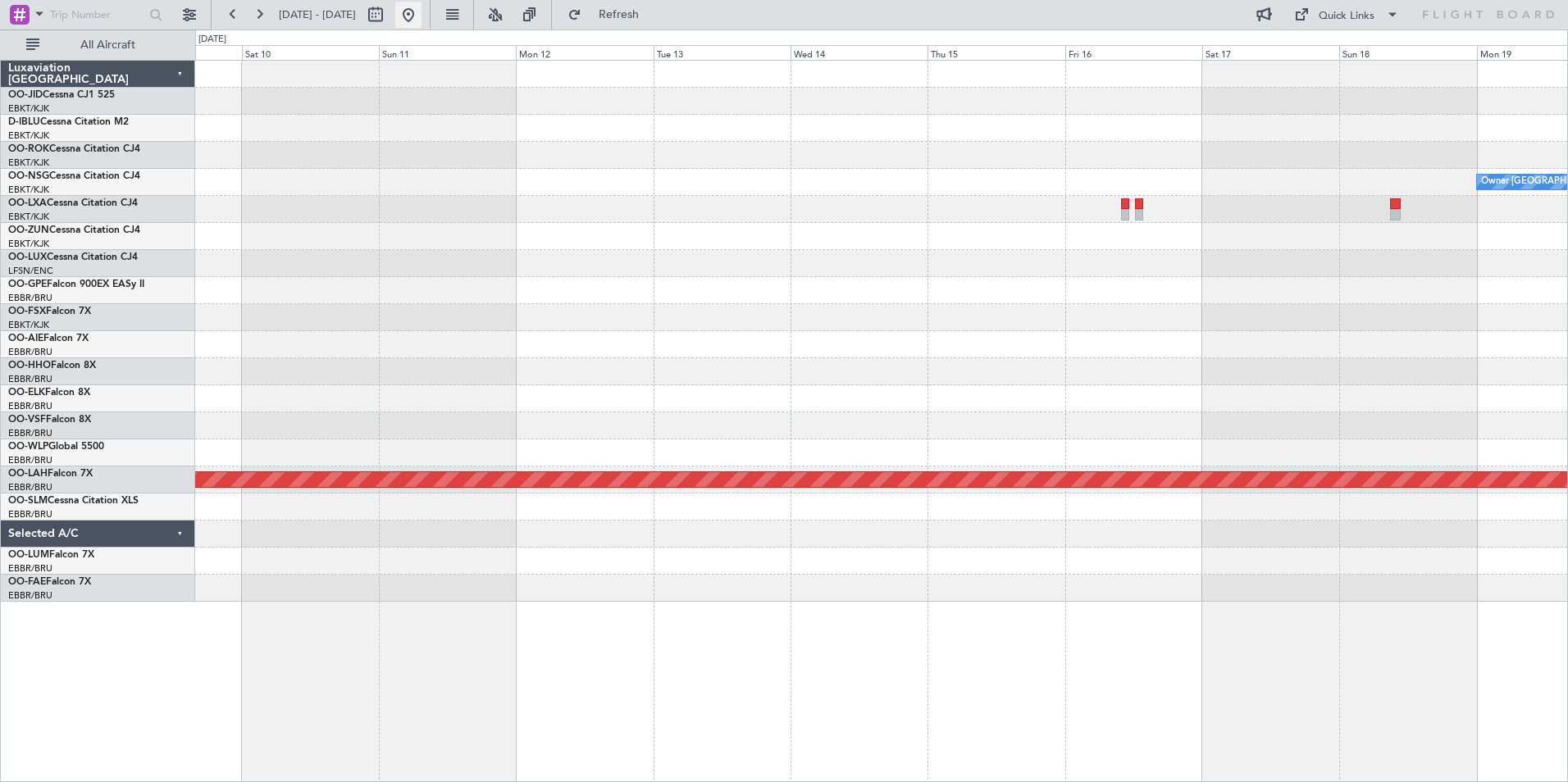
click at [422, 10] on button at bounding box center [409, 15] width 26 height 26
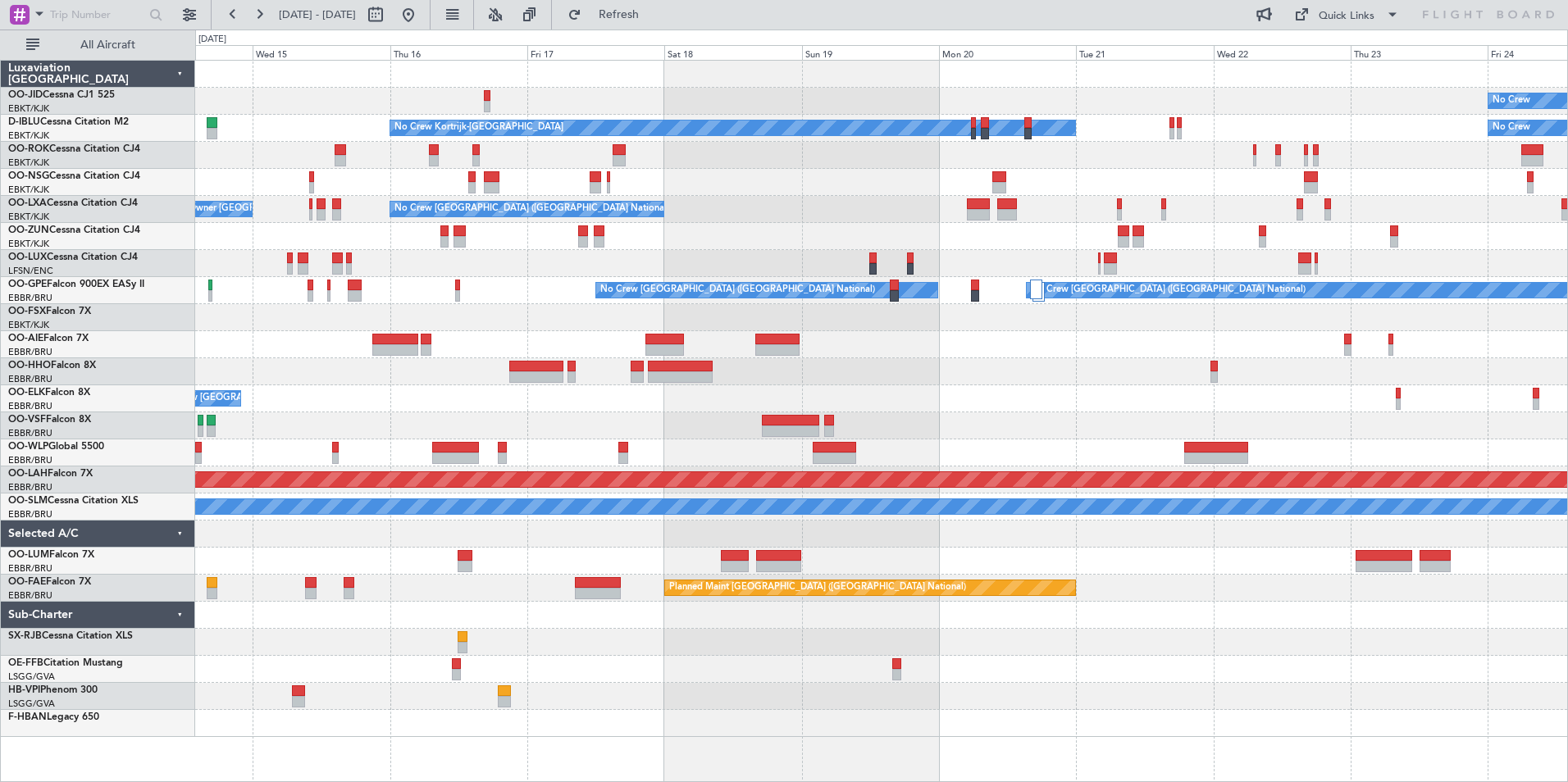
click at [954, 267] on div at bounding box center [881, 263] width 1372 height 27
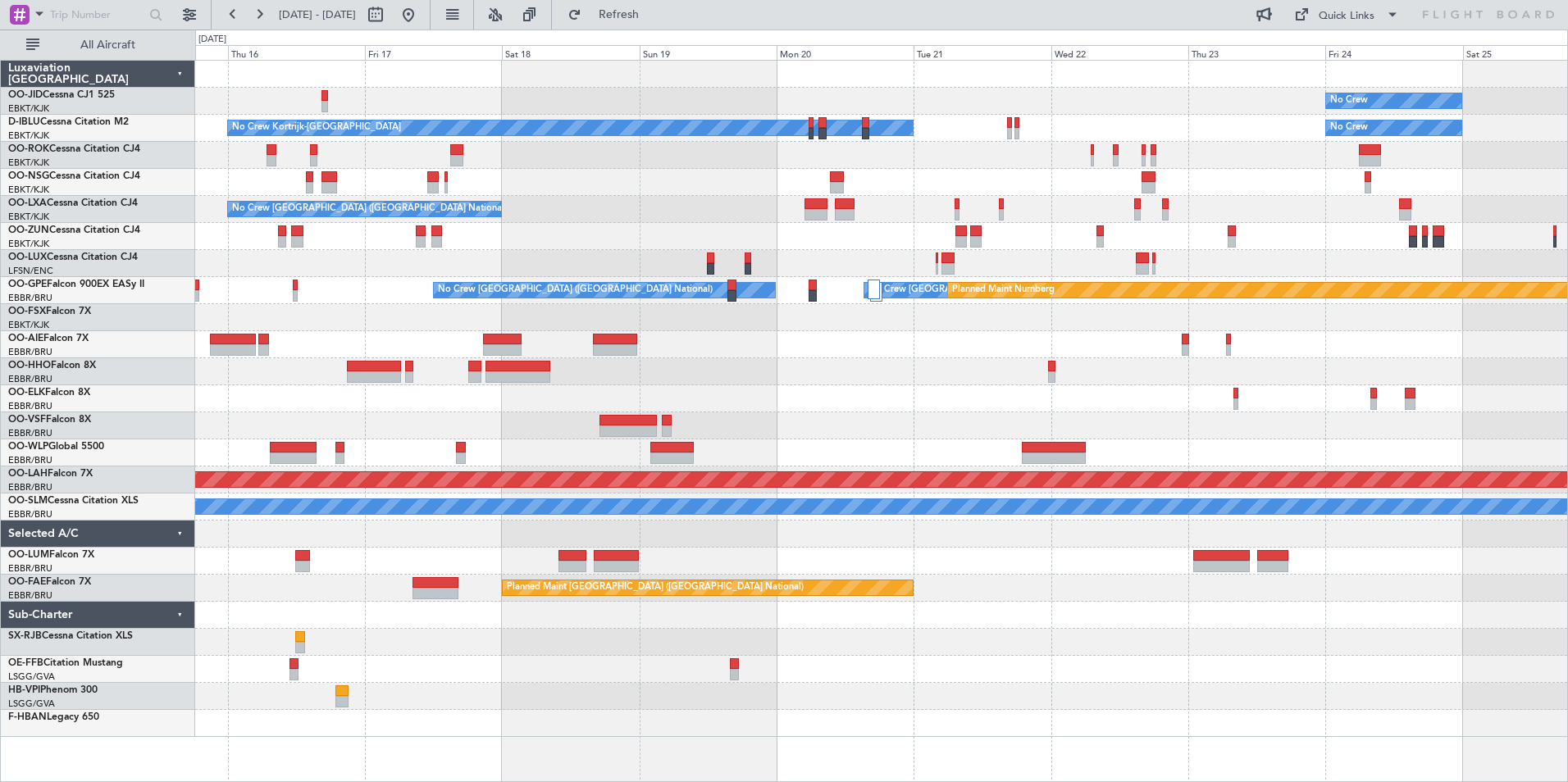
click at [1325, 315] on div "No Crew Planned Maint [GEOGRAPHIC_DATA]-[GEOGRAPHIC_DATA] No Crew Kortrijk-[GEO…" at bounding box center [881, 399] width 1372 height 676
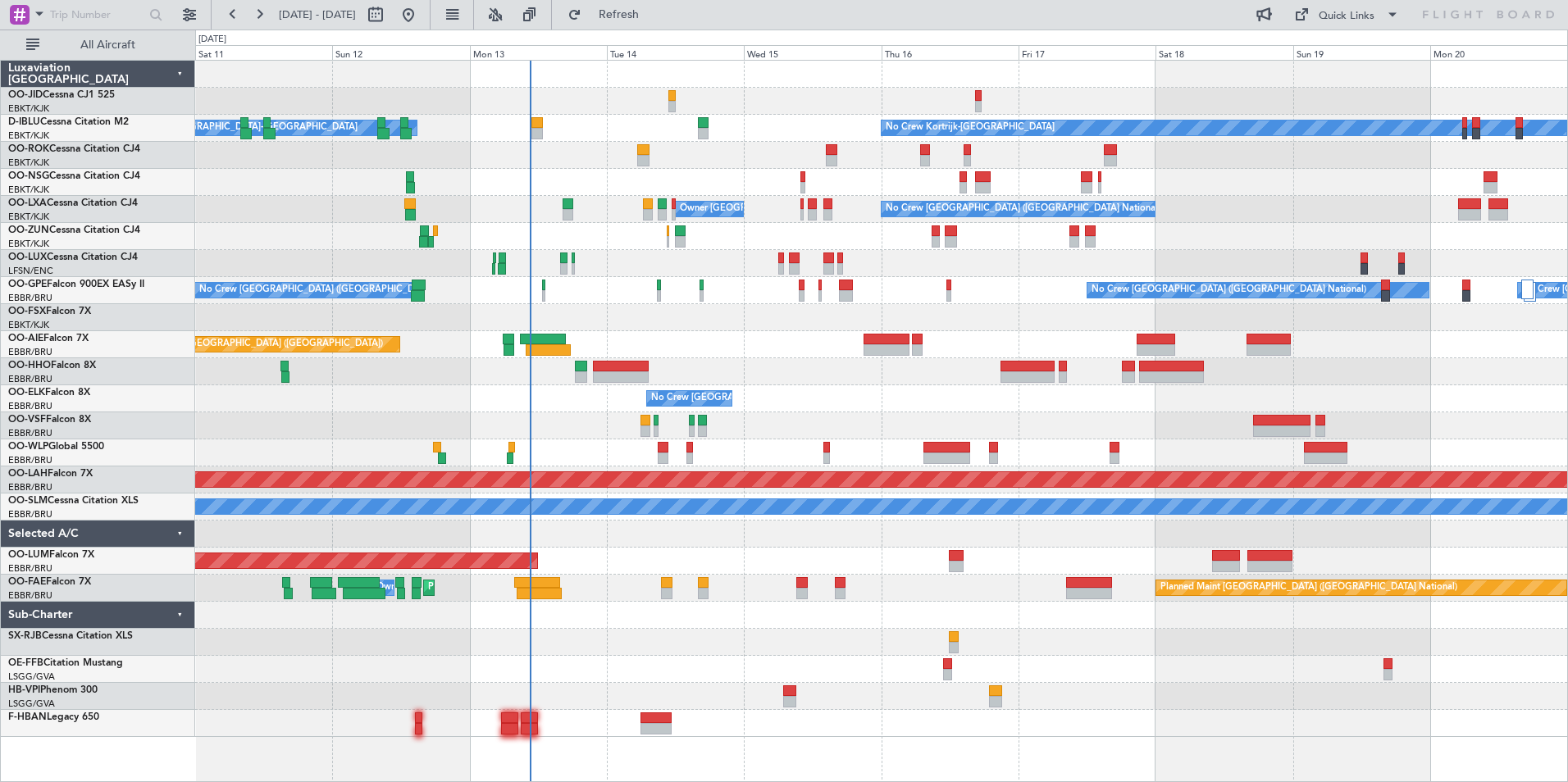
click at [1044, 316] on div "No Crew Kortrijk-[GEOGRAPHIC_DATA] Owner [GEOGRAPHIC_DATA]-[GEOGRAPHIC_DATA] No…" at bounding box center [881, 399] width 1372 height 676
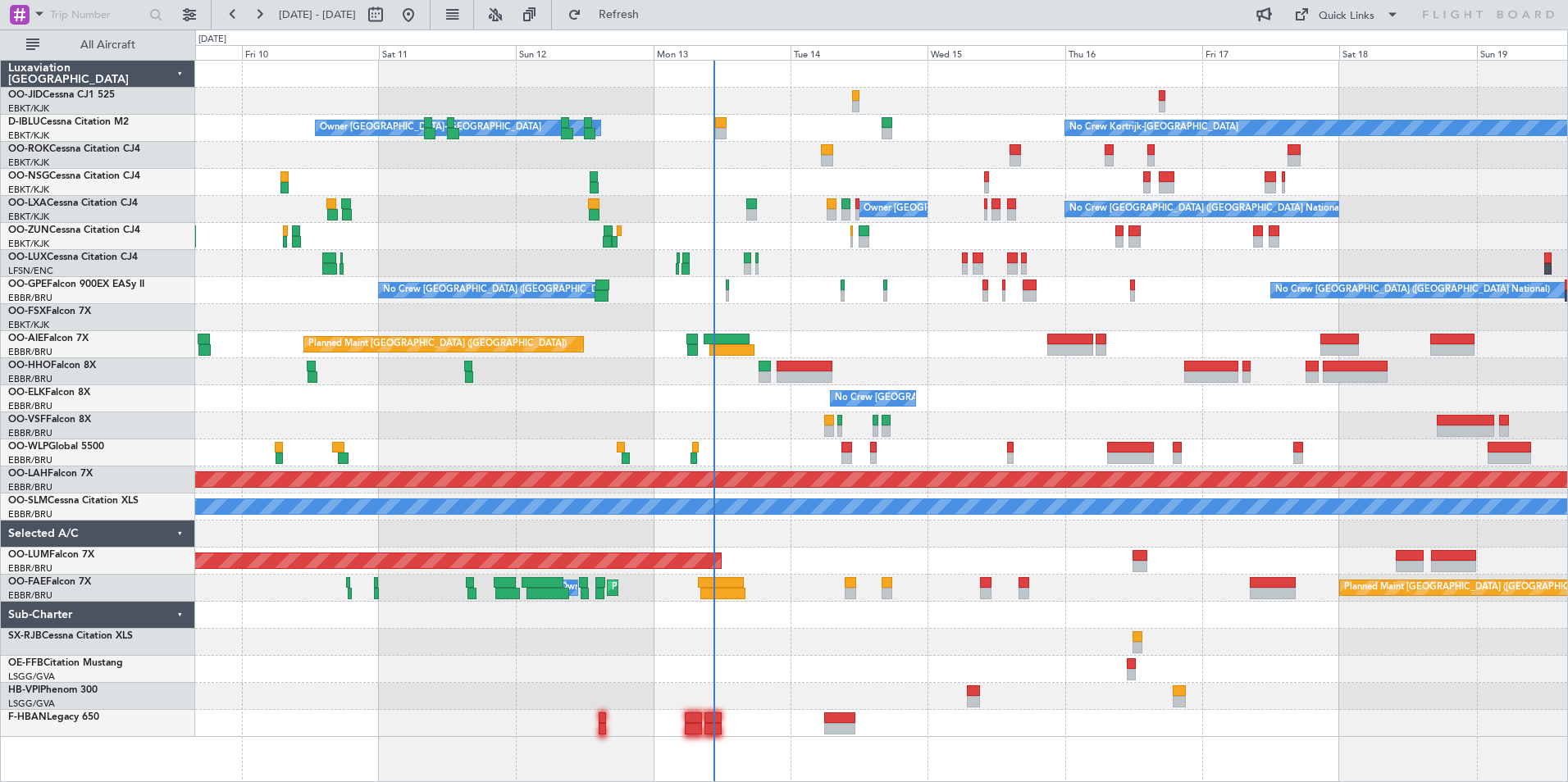
click at [864, 334] on div "No Crew Kortrijk-[GEOGRAPHIC_DATA] Owner [GEOGRAPHIC_DATA]-[GEOGRAPHIC_DATA] No…" at bounding box center [881, 399] width 1372 height 676
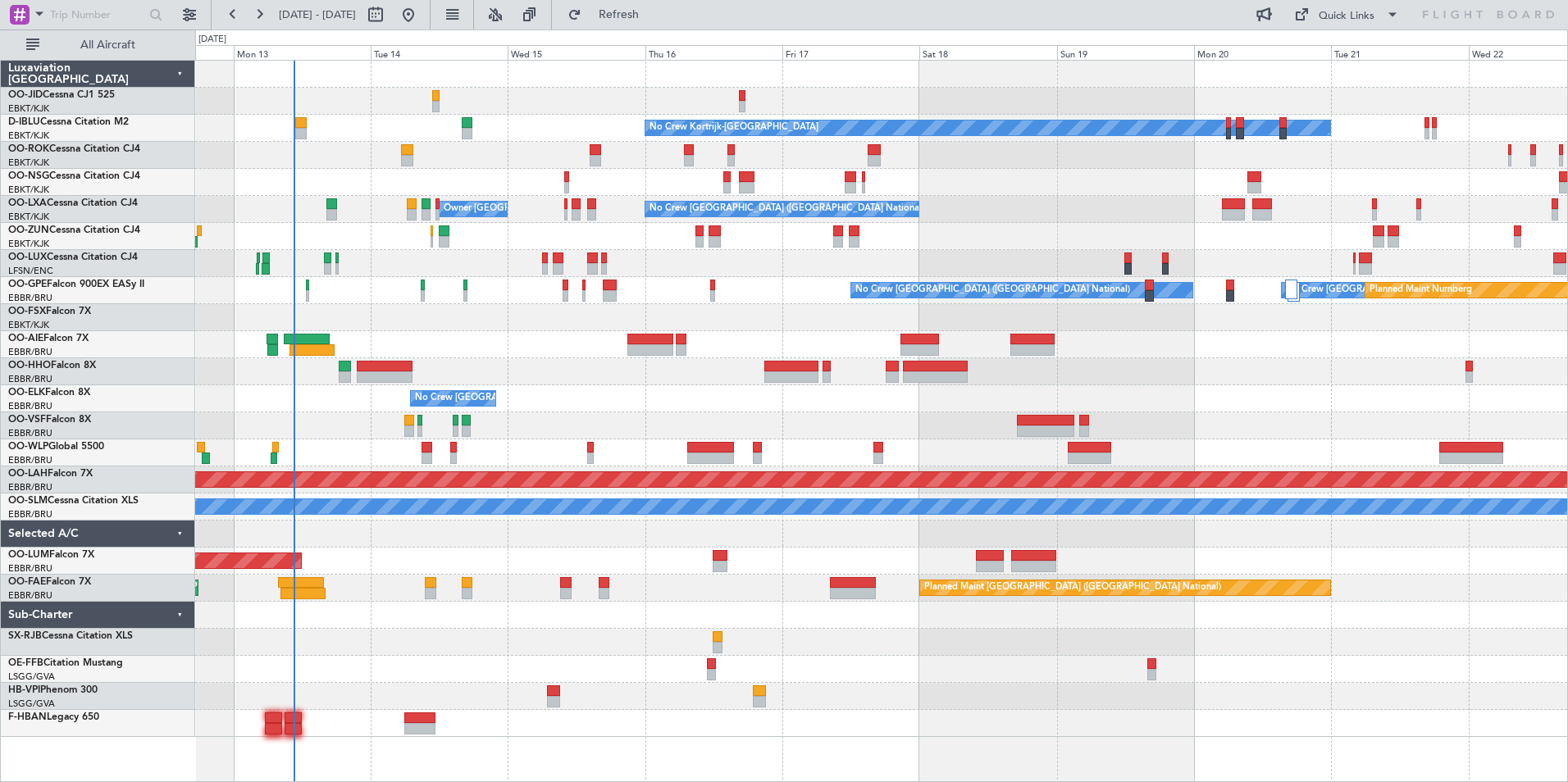
click at [639, 253] on div "No Crew No Crew Kortrijk-[GEOGRAPHIC_DATA] Owner [GEOGRAPHIC_DATA]-[GEOGRAPHIC_…" at bounding box center [881, 399] width 1372 height 676
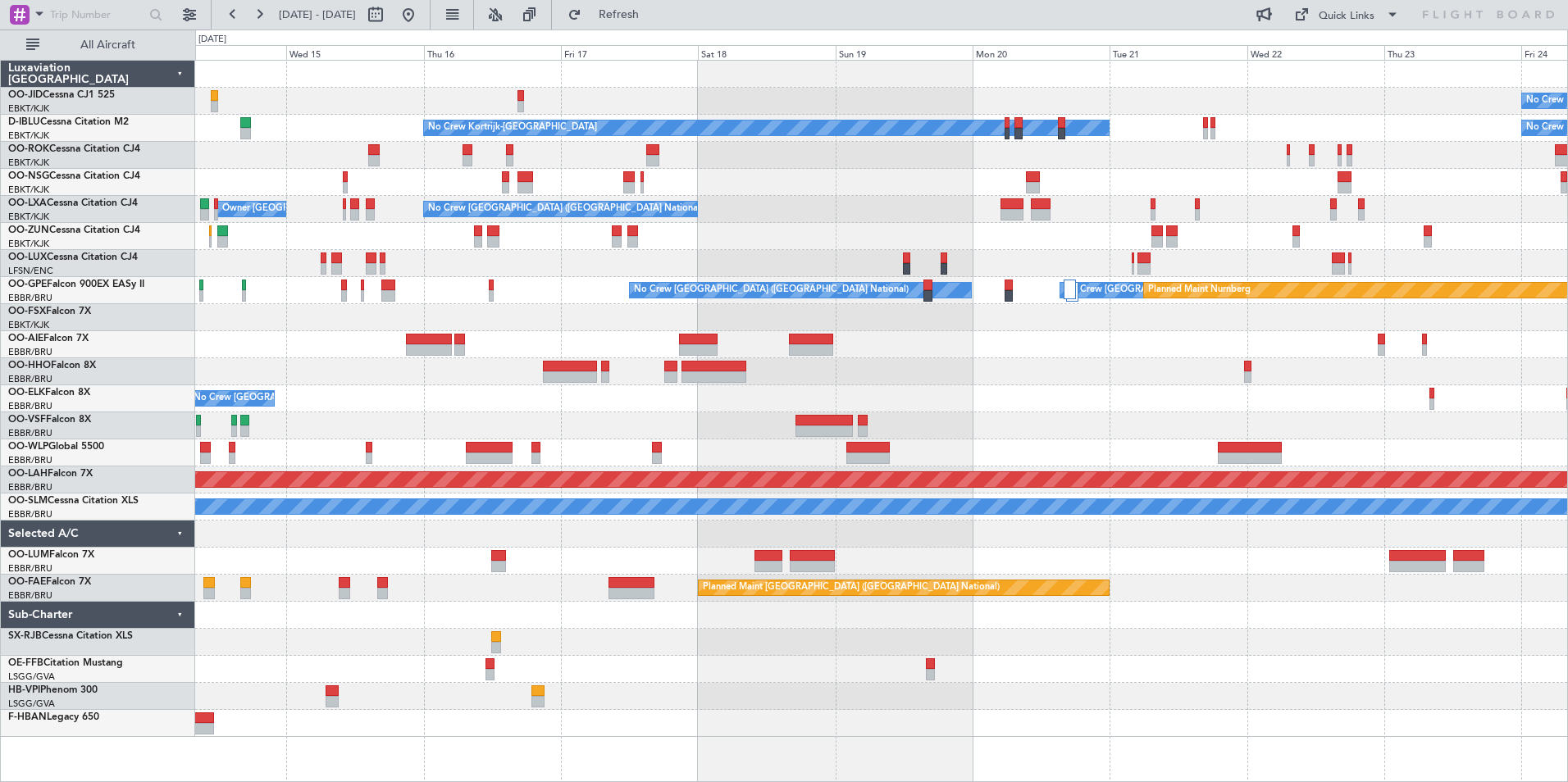
click at [575, 381] on div at bounding box center [881, 371] width 1372 height 27
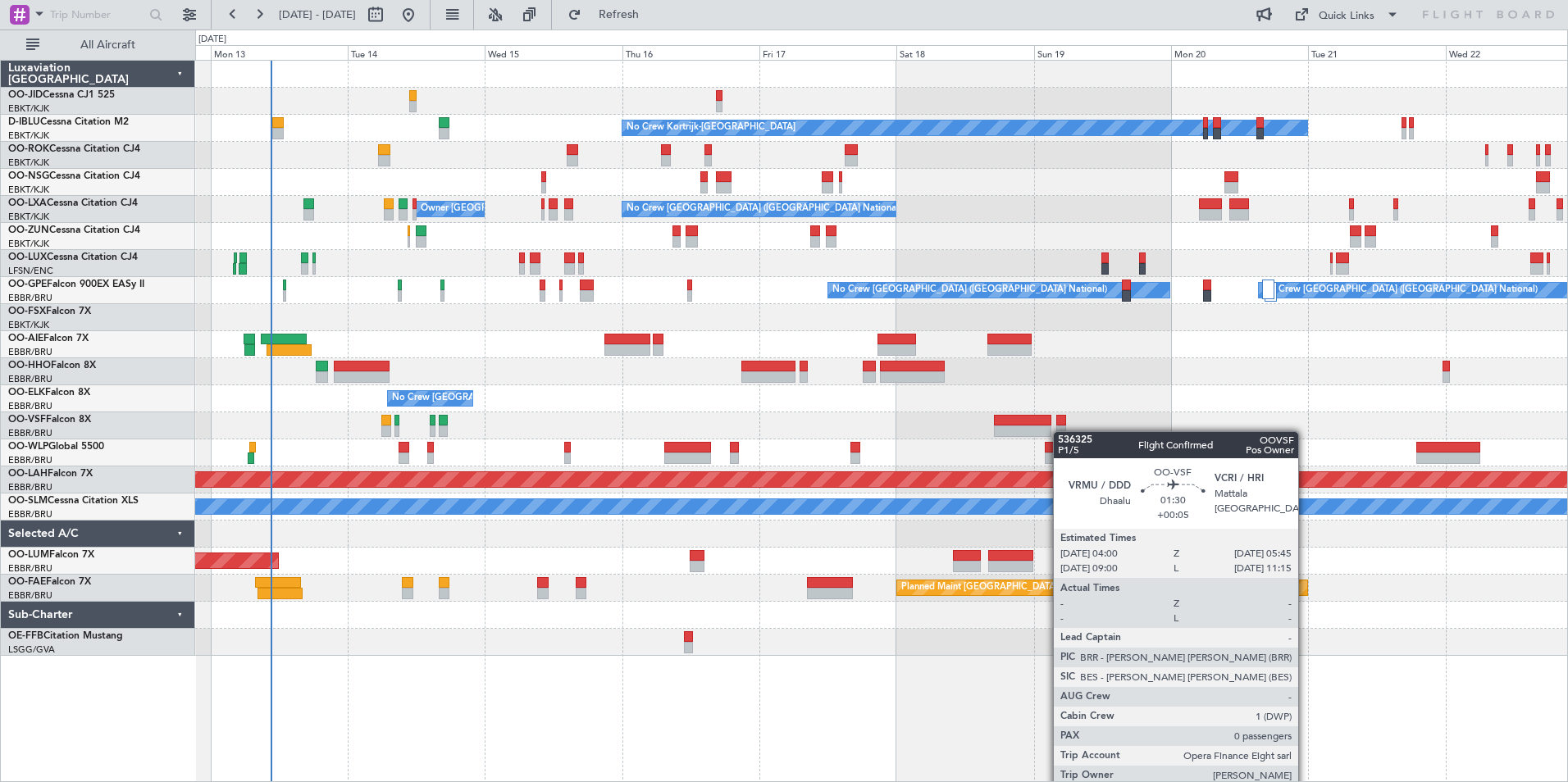
click at [1061, 431] on div "No Crew No Crew Kortrijk-[GEOGRAPHIC_DATA] Owner [GEOGRAPHIC_DATA]-[GEOGRAPHIC_…" at bounding box center [881, 358] width 1372 height 595
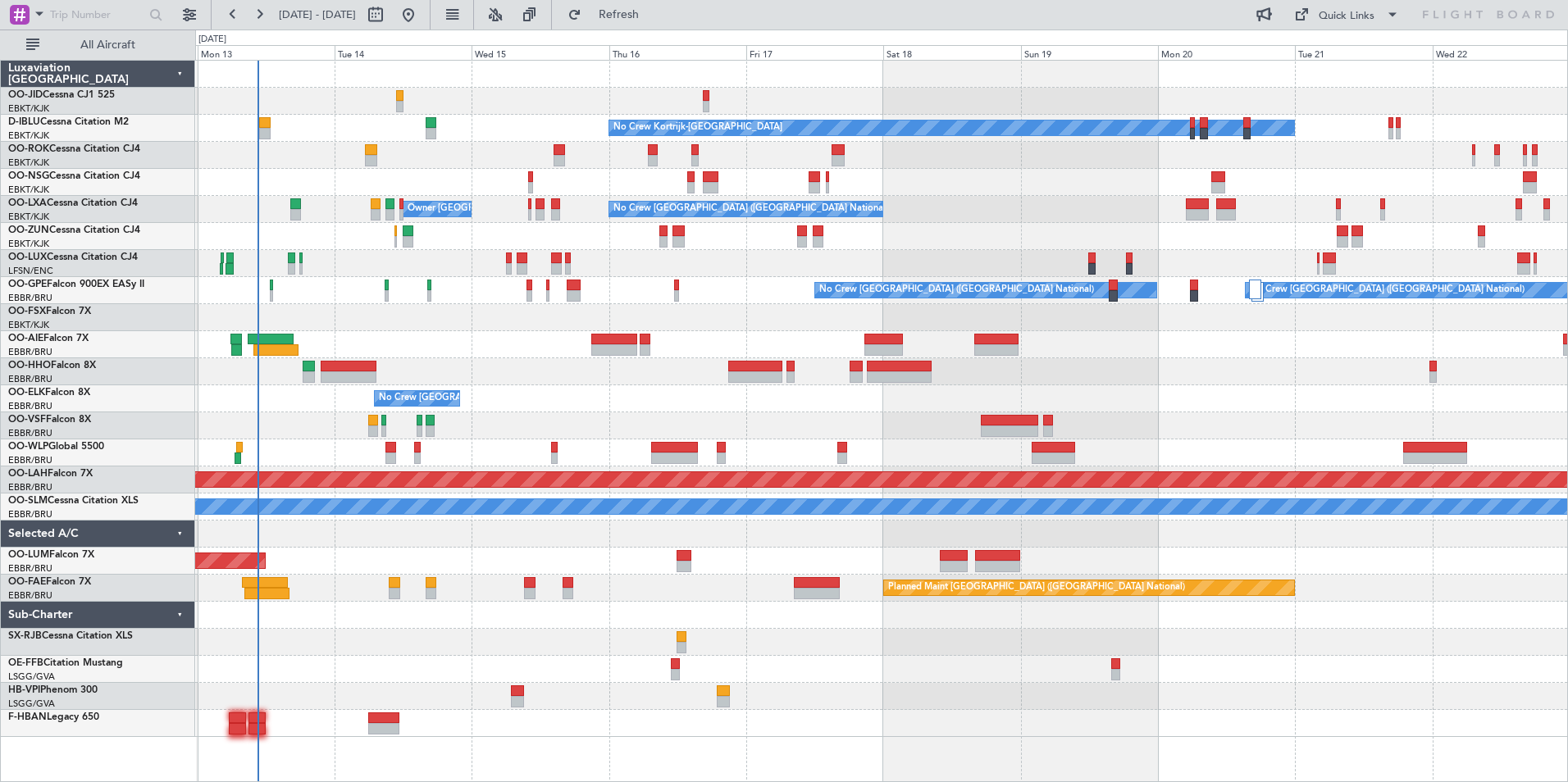
click at [492, 413] on div at bounding box center [881, 426] width 1372 height 27
